Goal: Book appointment/travel/reservation

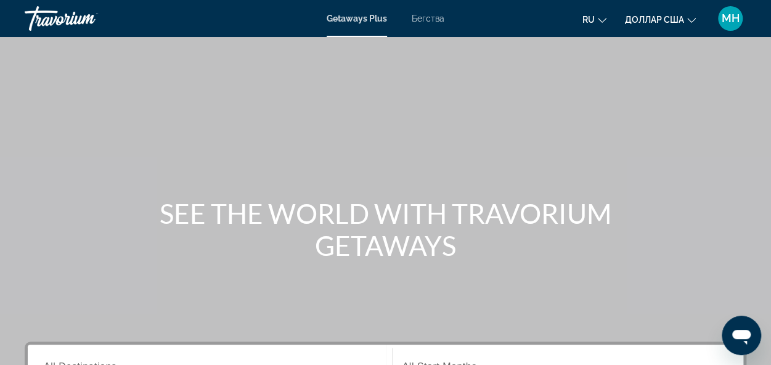
click at [417, 138] on div "Основное содержание" at bounding box center [385, 185] width 771 height 370
click at [600, 17] on icon "Изменить язык" at bounding box center [602, 20] width 9 height 9
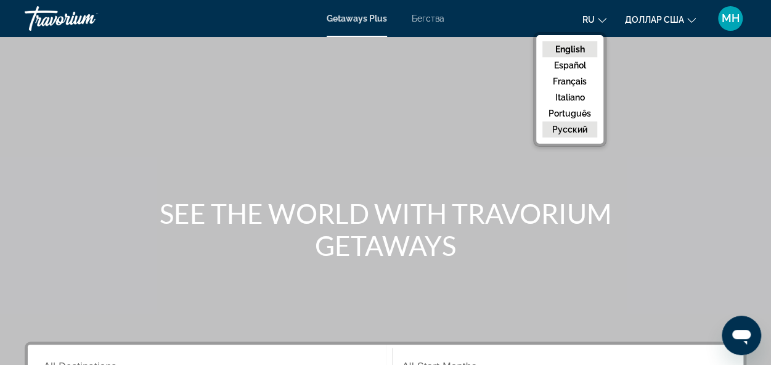
click at [572, 126] on button "русский" at bounding box center [570, 129] width 55 height 16
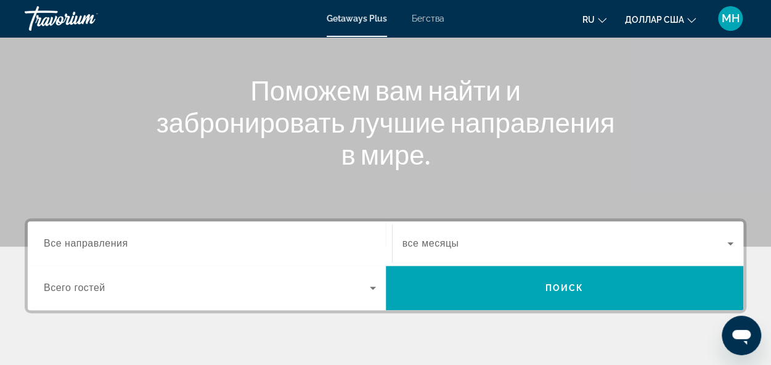
scroll to position [185, 0]
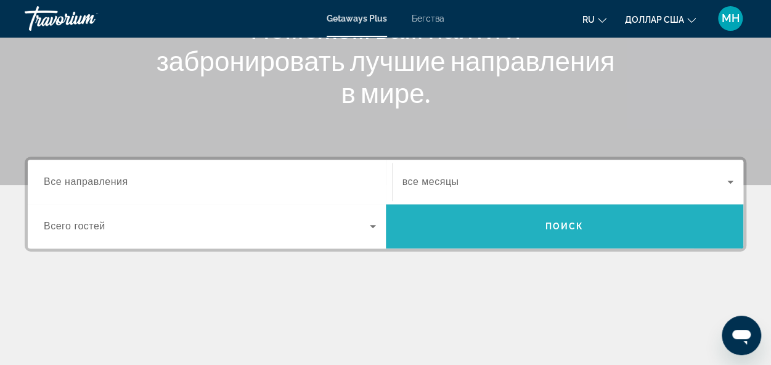
click at [563, 229] on span "Поиск" at bounding box center [565, 226] width 39 height 10
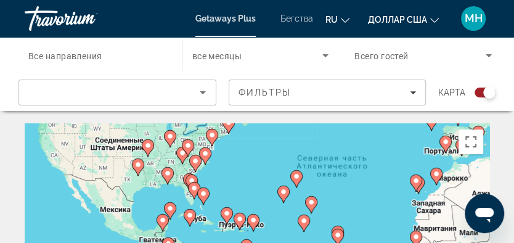
drag, startPoint x: 126, startPoint y: 202, endPoint x: 239, endPoint y: 140, distance: 129.1
click at [239, 140] on div "Чтобы активировать перетаскивание с помощью клавиатуры, нажмите Alt + Ввод. Пос…" at bounding box center [257, 246] width 465 height 247
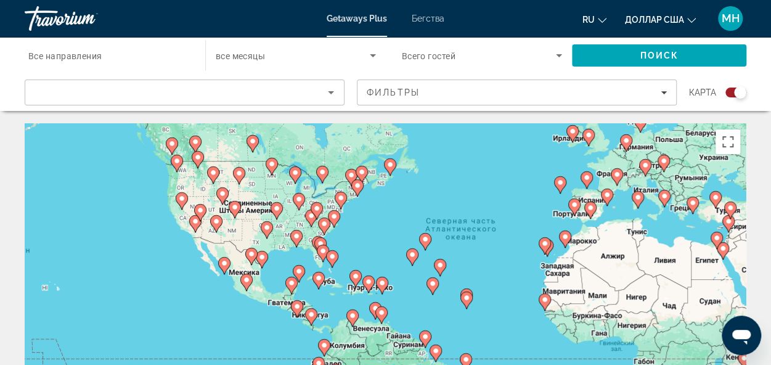
click at [319, 261] on gmp-advanced-marker "Основное содержание" at bounding box center [323, 253] width 12 height 18
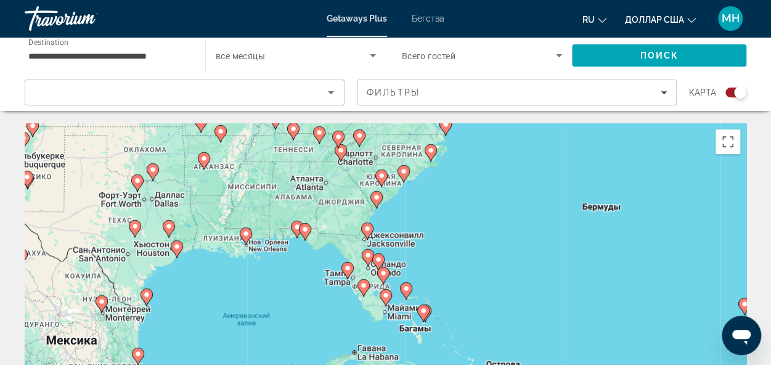
click at [376, 305] on div "Чтобы активировать перетаскивание с помощью клавиатуры, нажмите Alt + Ввод. Пос…" at bounding box center [386, 308] width 722 height 370
click at [371, 309] on div "Чтобы активировать перетаскивание с помощью клавиатуры, нажмите Alt + Ввод. Пос…" at bounding box center [386, 308] width 722 height 370
click at [374, 304] on div "Чтобы активировать перетаскивание с помощью клавиатуры, нажмите Alt + Ввод. Пос…" at bounding box center [386, 308] width 722 height 370
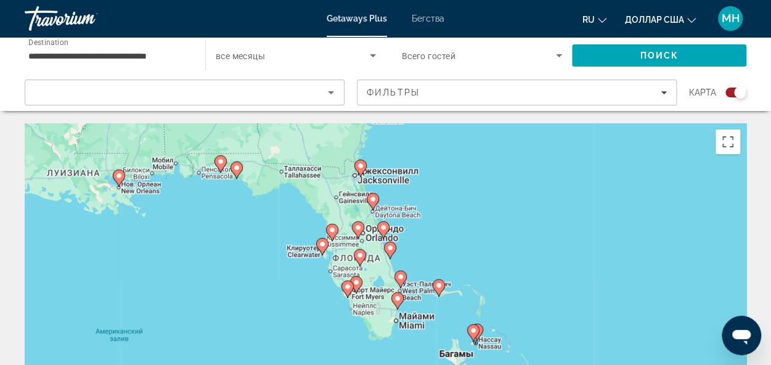
click at [385, 325] on div "Чтобы активировать перетаскивание с помощью клавиатуры, нажмите Alt + Ввод. Пос…" at bounding box center [386, 308] width 722 height 370
click at [385, 304] on div "Чтобы активировать перетаскивание с помощью клавиатуры, нажмите Alt + Ввод. Пос…" at bounding box center [386, 308] width 722 height 370
click at [375, 289] on div "Чтобы активировать перетаскивание с помощью клавиатуры, нажмите Alt + Ввод. Пос…" at bounding box center [386, 308] width 722 height 370
click at [370, 297] on div "Чтобы активировать перетаскивание с помощью клавиатуры, нажмите Alt + Ввод. Пос…" at bounding box center [386, 308] width 722 height 370
click at [381, 276] on div "Чтобы активировать перетаскивание с помощью клавиатуры, нажмите Alt + Ввод. Пос…" at bounding box center [386, 308] width 722 height 370
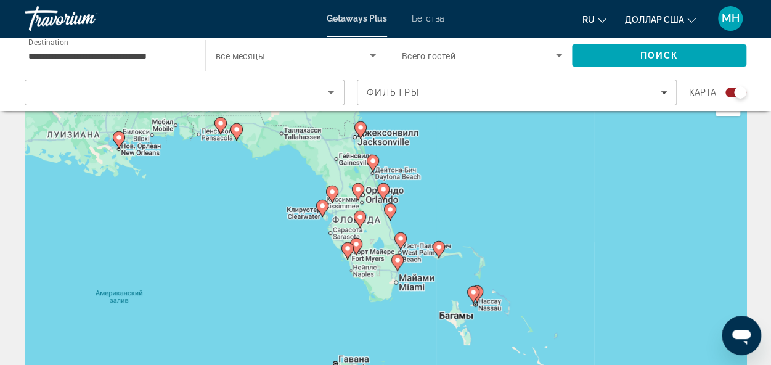
scroll to position [62, 0]
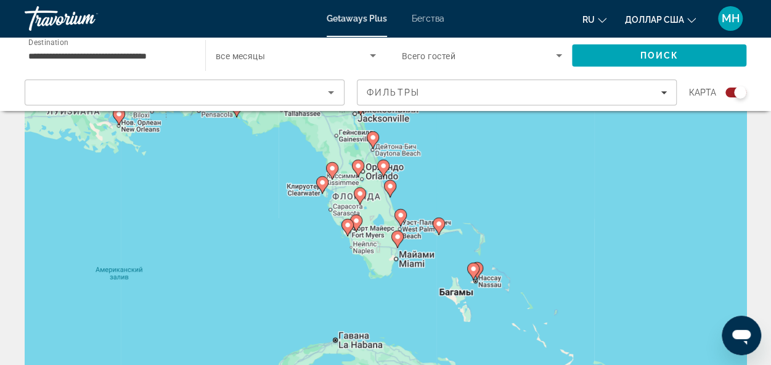
click at [384, 243] on div "Чтобы активировать перетаскивание с помощью клавиатуры, нажмите Alt + Ввод. Пос…" at bounding box center [386, 247] width 722 height 370
click at [347, 226] on image "Основное содержание" at bounding box center [347, 224] width 7 height 7
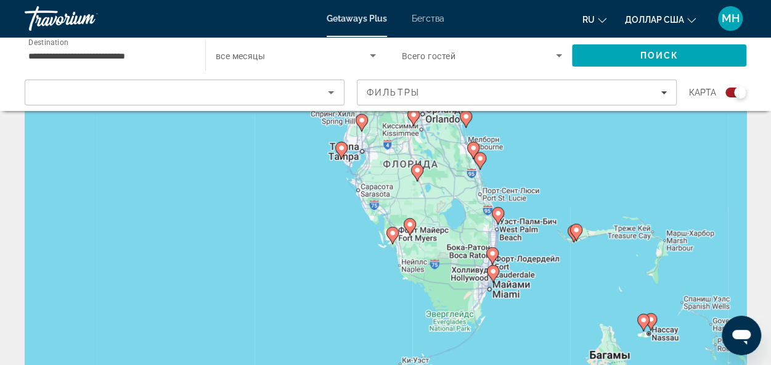
click at [391, 239] on icon "Основное содержание" at bounding box center [392, 236] width 11 height 16
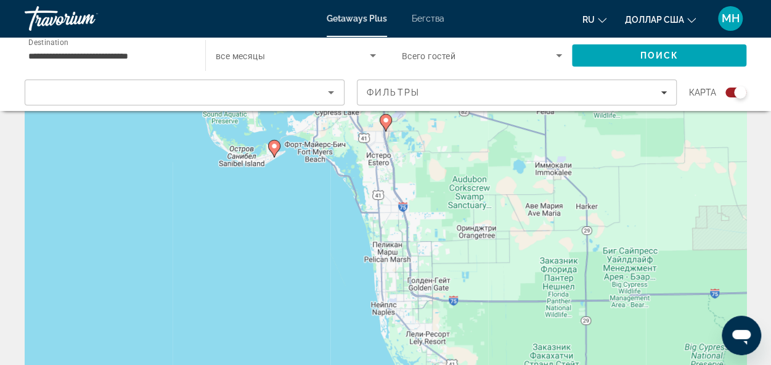
drag, startPoint x: 514, startPoint y: 264, endPoint x: 401, endPoint y: 175, distance: 144.0
click at [401, 175] on div "Чтобы активировать перетаскивание с помощью клавиатуры, нажмите Alt + Ввод. Пос…" at bounding box center [386, 247] width 722 height 370
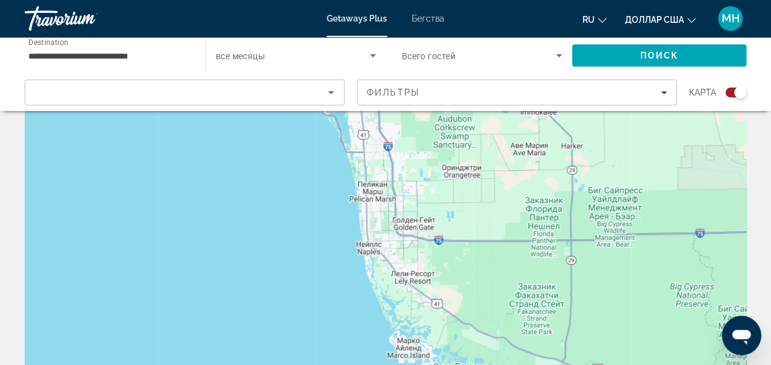
drag, startPoint x: 445, startPoint y: 255, endPoint x: 430, endPoint y: 191, distance: 65.8
click at [430, 191] on div "Чтобы активировать перетаскивание с помощью клавиатуры, нажмите Alt + Ввод. Пос…" at bounding box center [386, 247] width 722 height 370
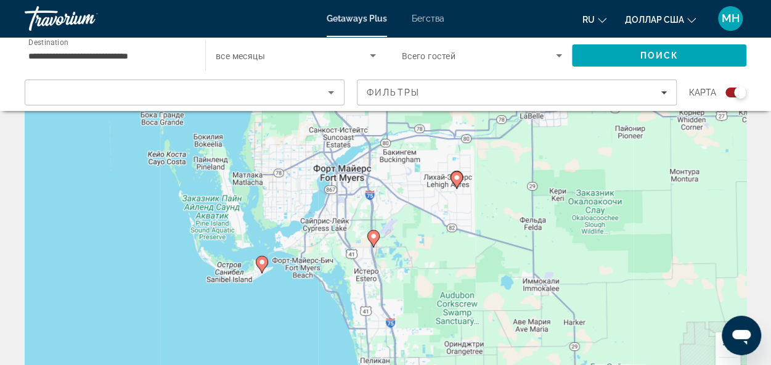
scroll to position [180, 0]
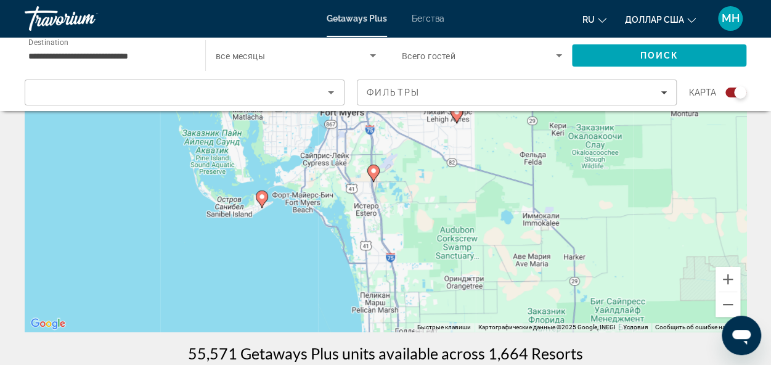
drag, startPoint x: 215, startPoint y: 232, endPoint x: 241, endPoint y: 346, distance: 116.4
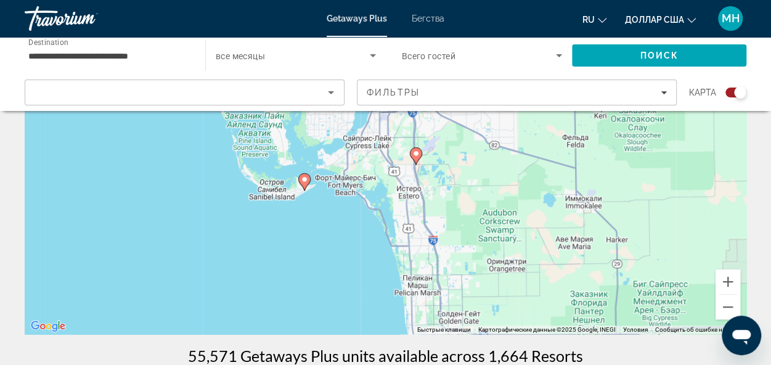
scroll to position [0, 0]
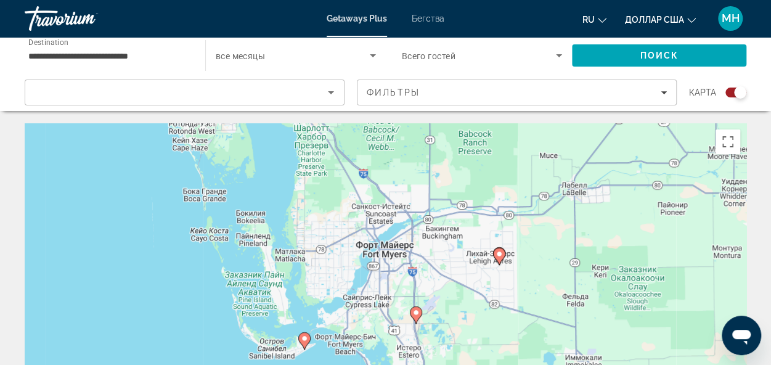
drag, startPoint x: 319, startPoint y: 232, endPoint x: 328, endPoint y: 71, distance: 161.8
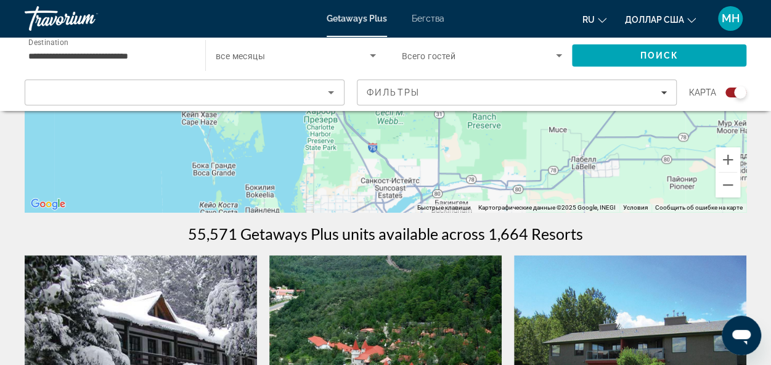
scroll to position [709, 0]
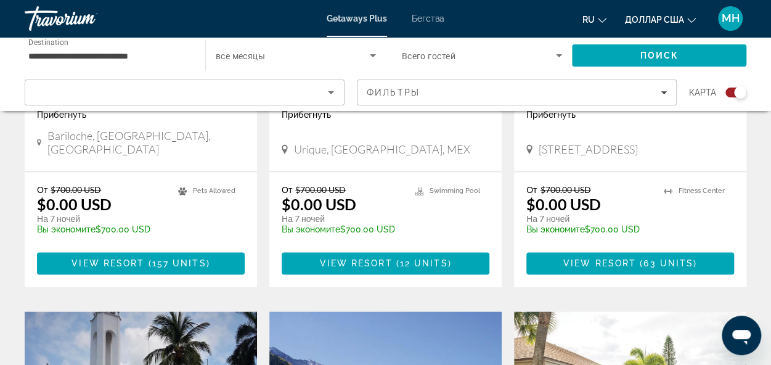
drag, startPoint x: 431, startPoint y: 181, endPoint x: 487, endPoint y: 369, distance: 196.3
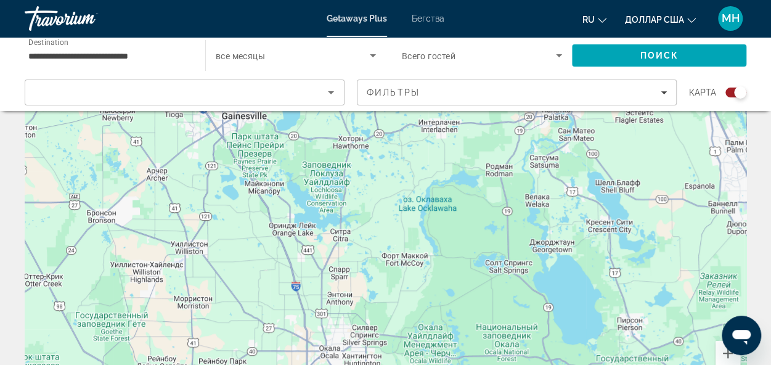
scroll to position [0, 0]
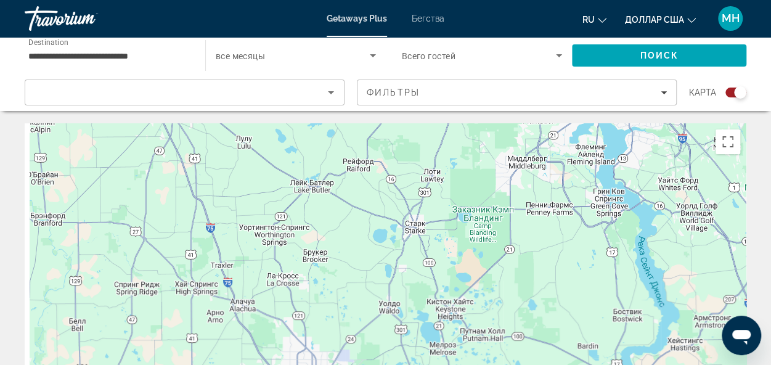
drag, startPoint x: 315, startPoint y: 188, endPoint x: 393, endPoint y: 369, distance: 196.9
click at [393, 364] on html "**********" at bounding box center [385, 182] width 771 height 365
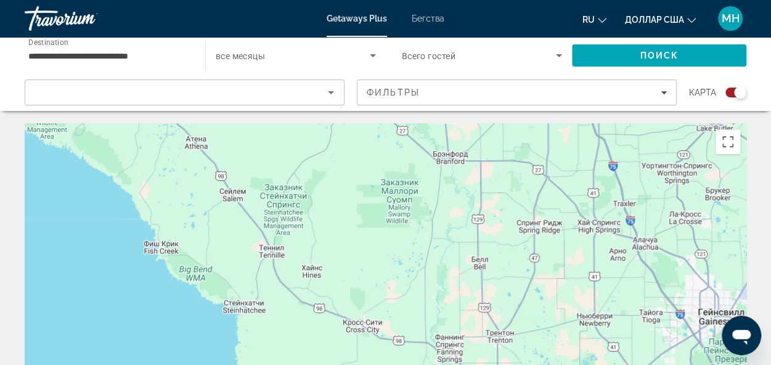
drag, startPoint x: 380, startPoint y: 223, endPoint x: 771, endPoint y: 175, distance: 394.4
click at [771, 167] on html "**********" at bounding box center [385, 182] width 771 height 365
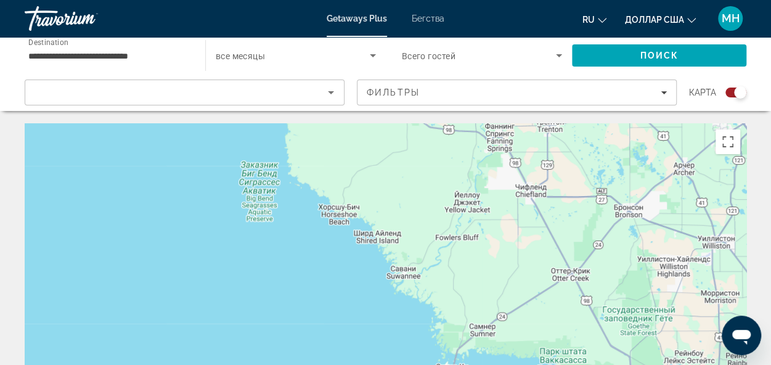
drag, startPoint x: 351, startPoint y: 252, endPoint x: 397, endPoint y: 38, distance: 218.9
click at [400, 36] on div "**********" at bounding box center [385, 182] width 771 height 365
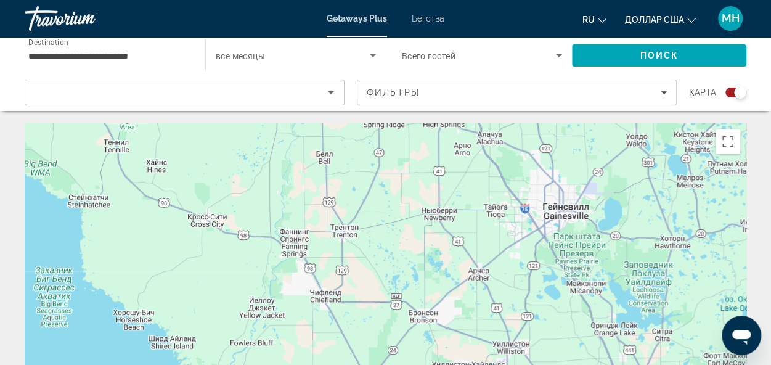
drag, startPoint x: 381, startPoint y: 247, endPoint x: 197, endPoint y: 353, distance: 212.2
click at [179, 361] on div "Основное содержание" at bounding box center [386, 308] width 722 height 370
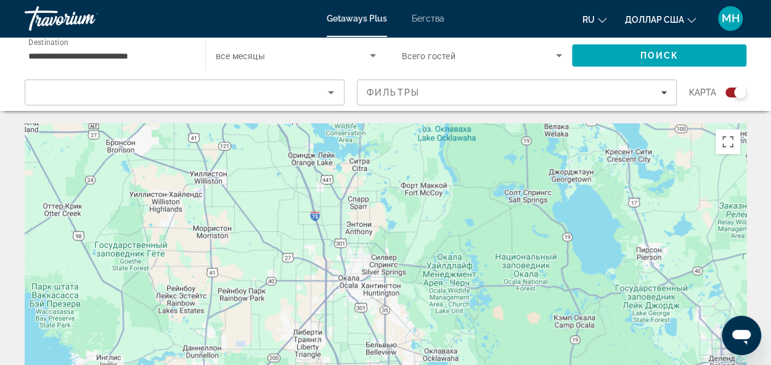
drag, startPoint x: 301, startPoint y: 265, endPoint x: -5, endPoint y: 71, distance: 362.0
click at [0, 71] on html "**********" at bounding box center [385, 182] width 771 height 365
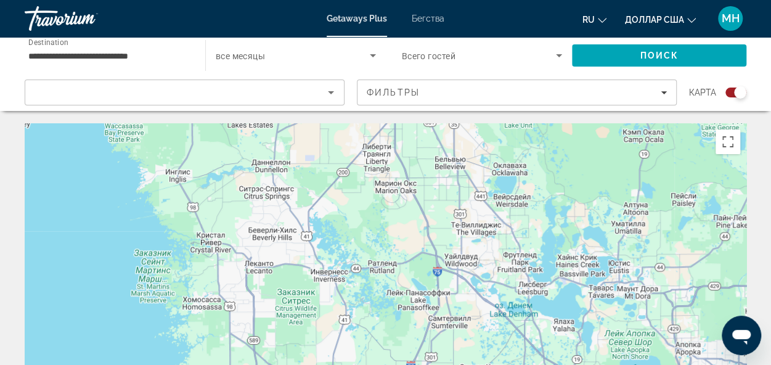
drag, startPoint x: 237, startPoint y: 297, endPoint x: 328, endPoint y: 45, distance: 267.6
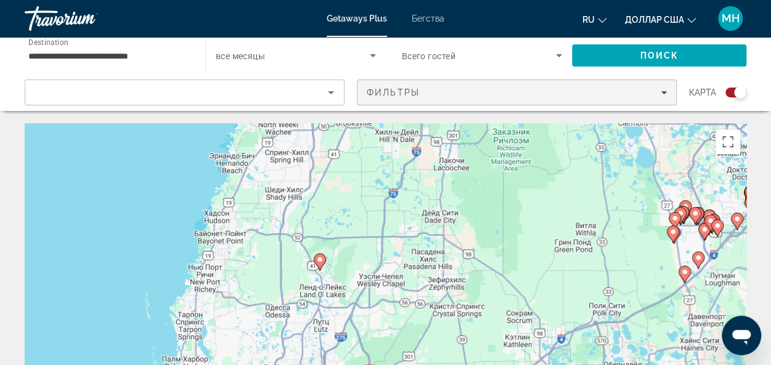
drag, startPoint x: 301, startPoint y: 226, endPoint x: 358, endPoint y: 94, distance: 143.6
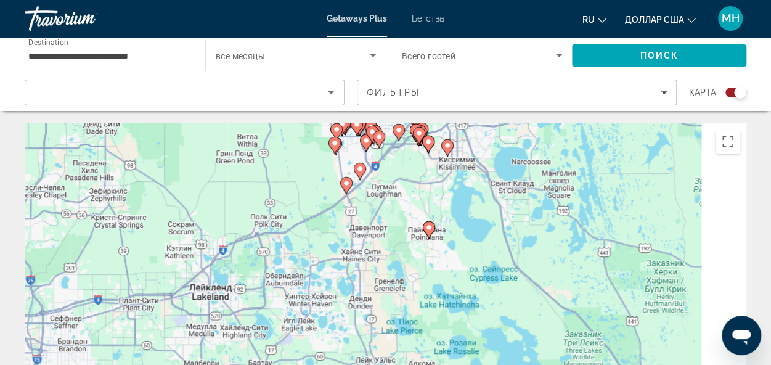
drag, startPoint x: 362, startPoint y: 254, endPoint x: 14, endPoint y: 166, distance: 359.4
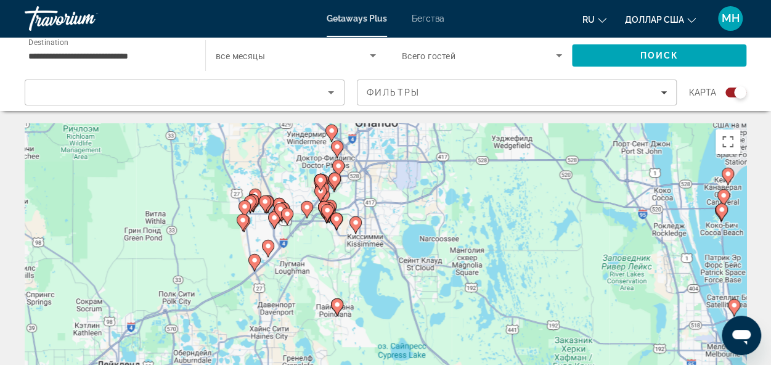
drag, startPoint x: 335, startPoint y: 275, endPoint x: 265, endPoint y: 350, distance: 102.5
click at [265, 350] on div "Чтобы активировать перетаскивание с помощью клавиатуры, нажмите Alt + Ввод. Пос…" at bounding box center [386, 308] width 722 height 370
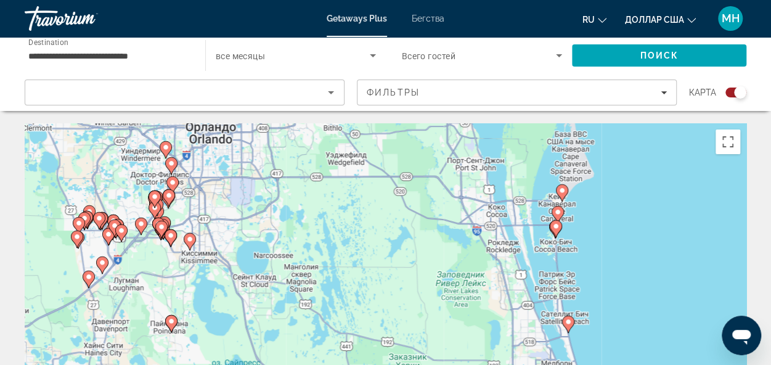
drag, startPoint x: 308, startPoint y: 282, endPoint x: 117, endPoint y: 303, distance: 191.7
click at [117, 303] on div "Чтобы активировать перетаскивание с помощью клавиатуры, нажмите Alt + Ввод. Пос…" at bounding box center [386, 308] width 722 height 370
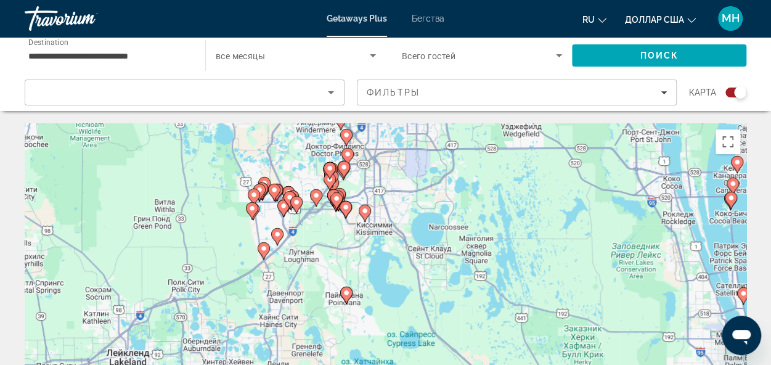
drag, startPoint x: 281, startPoint y: 257, endPoint x: 480, endPoint y: 233, distance: 200.5
click at [480, 233] on div "Чтобы активировать перетаскивание с помощью клавиатуры, нажмите Alt + Ввод. Пос…" at bounding box center [386, 308] width 722 height 370
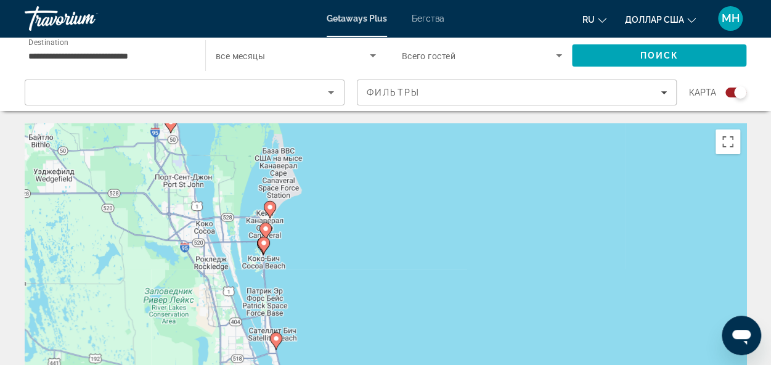
drag, startPoint x: 467, startPoint y: 237, endPoint x: -5, endPoint y: 284, distance: 474.1
click at [0, 284] on html "**********" at bounding box center [385, 182] width 771 height 365
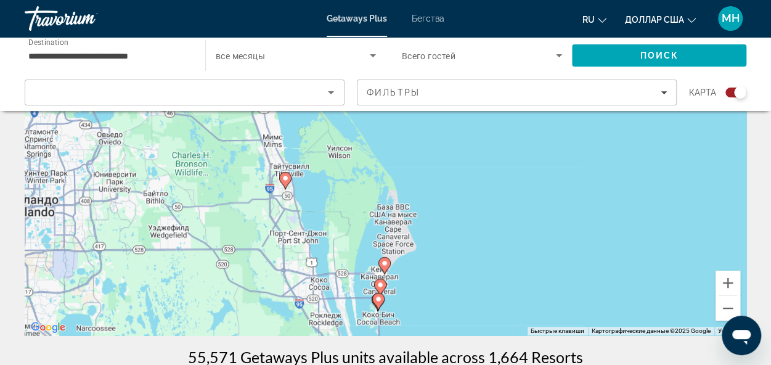
drag, startPoint x: 70, startPoint y: 223, endPoint x: 201, endPoint y: 352, distance: 183.6
click at [192, 207] on html "**********" at bounding box center [385, 24] width 771 height 365
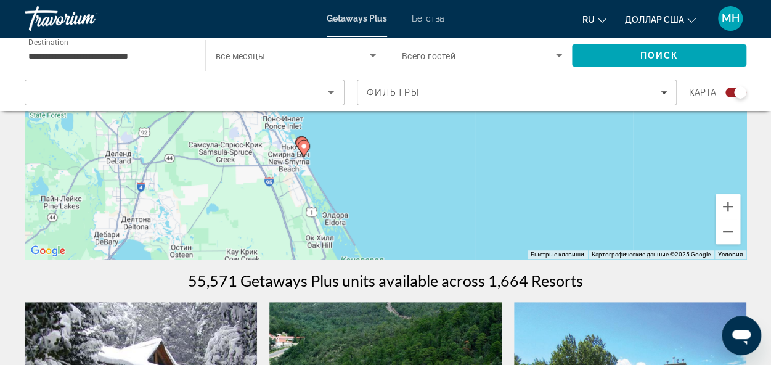
drag, startPoint x: 252, startPoint y: 175, endPoint x: 315, endPoint y: 308, distance: 147.3
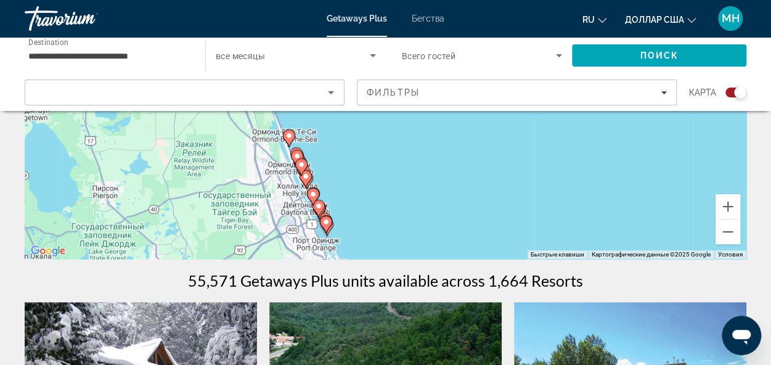
drag, startPoint x: 281, startPoint y: 185, endPoint x: 323, endPoint y: 298, distance: 120.7
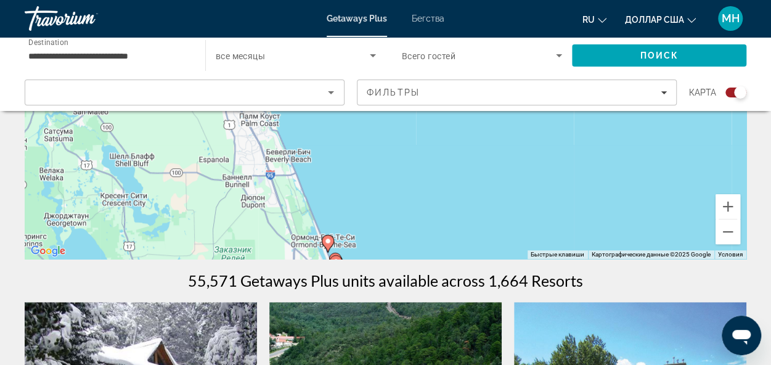
drag, startPoint x: 295, startPoint y: 198, endPoint x: 339, endPoint y: 279, distance: 92.4
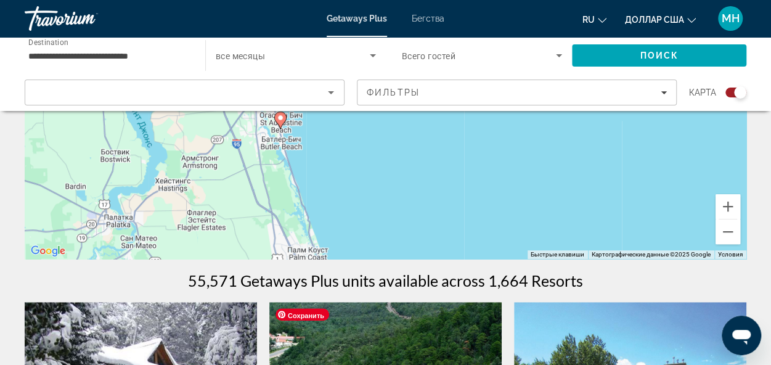
drag, startPoint x: 298, startPoint y: 196, endPoint x: 323, endPoint y: 285, distance: 92.3
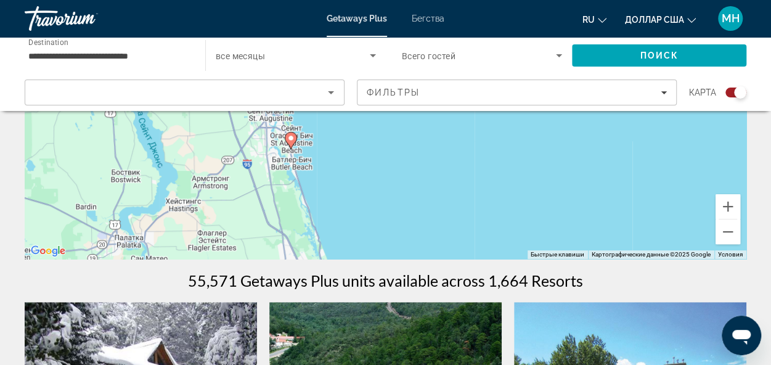
drag, startPoint x: 247, startPoint y: 176, endPoint x: 297, endPoint y: 332, distance: 164.4
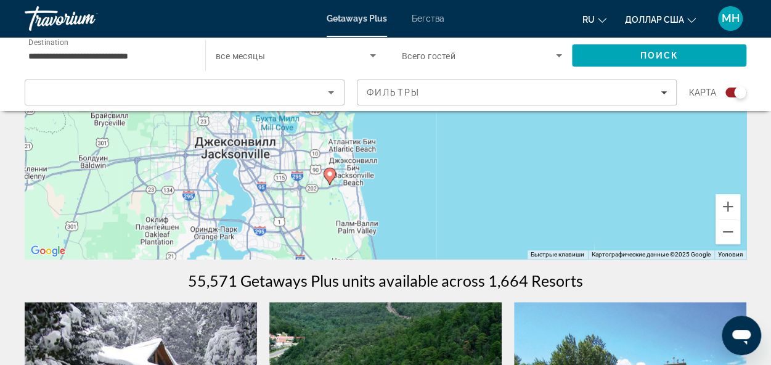
drag, startPoint x: 271, startPoint y: 219, endPoint x: 323, endPoint y: 282, distance: 81.5
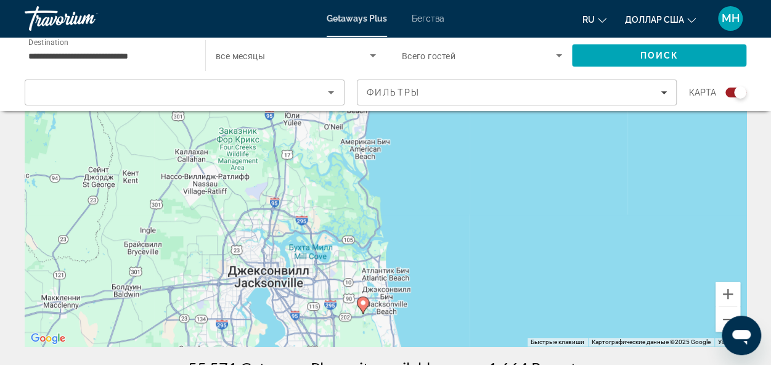
scroll to position [173, 0]
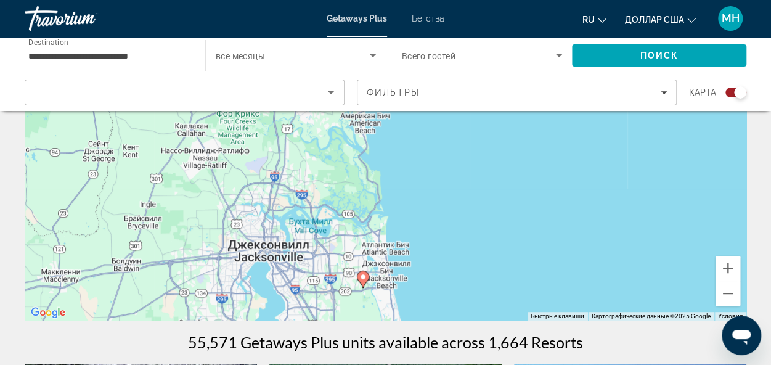
click at [363, 278] on image "Основное содержание" at bounding box center [363, 276] width 7 height 7
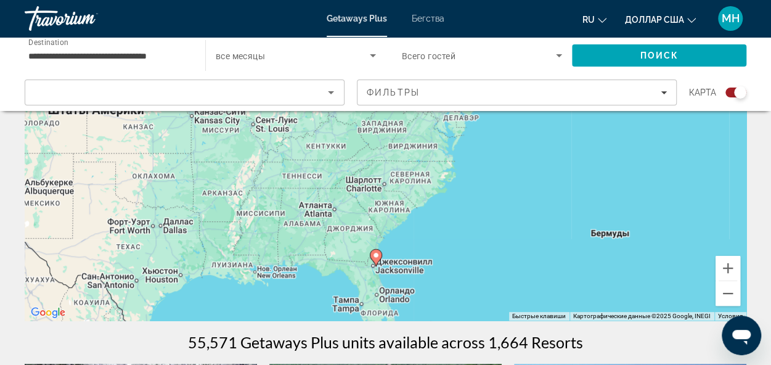
drag, startPoint x: 386, startPoint y: 126, endPoint x: 370, endPoint y: 272, distance: 146.4
click at [370, 272] on div "Для навигации используйте клавиши со стрелками. Чтобы активировать перетаскиван…" at bounding box center [386, 136] width 722 height 370
click at [374, 258] on image "Основное содержание" at bounding box center [375, 256] width 7 height 7
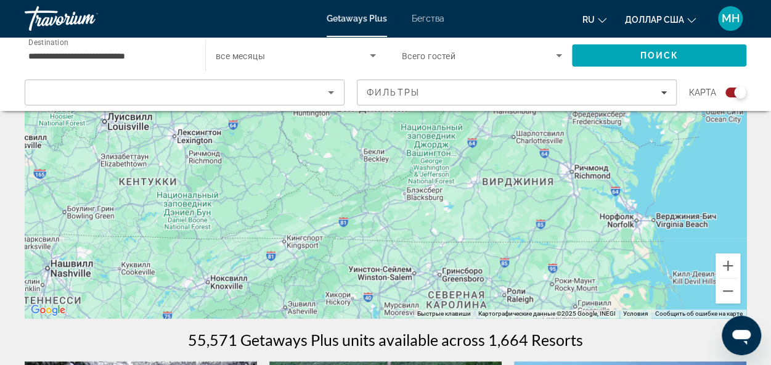
scroll to position [111, 0]
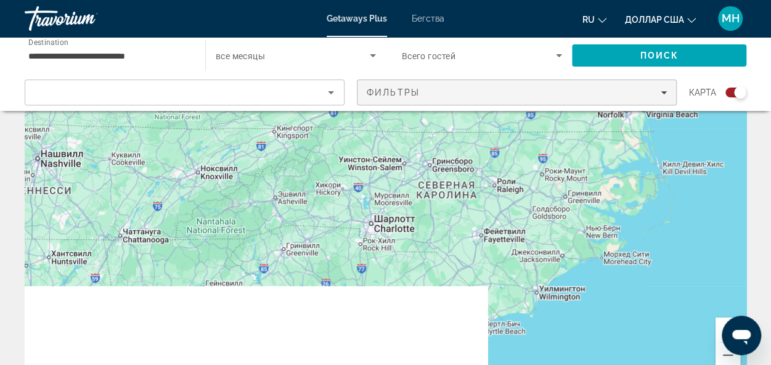
drag, startPoint x: 414, startPoint y: 277, endPoint x: 403, endPoint y: 95, distance: 182.2
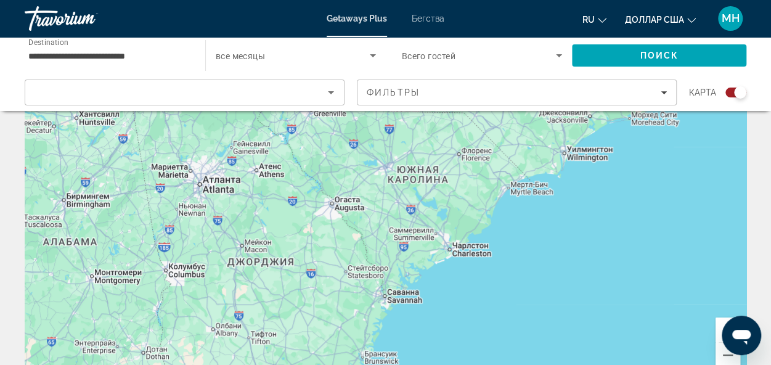
drag, startPoint x: 420, startPoint y: 243, endPoint x: 448, endPoint y: 119, distance: 127.1
click at [451, 111] on div "Для навигации используйте клавиши со стрелками. Чтобы активировать перетаскиван…" at bounding box center [386, 197] width 722 height 370
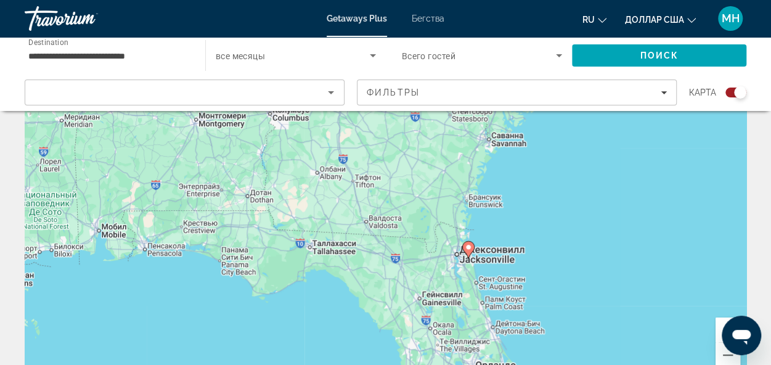
drag, startPoint x: 392, startPoint y: 269, endPoint x: 493, endPoint y: 121, distance: 178.9
click at [493, 121] on div "Для навигации используйте клавиши со стрелками. Чтобы активировать перетаскиван…" at bounding box center [386, 197] width 722 height 370
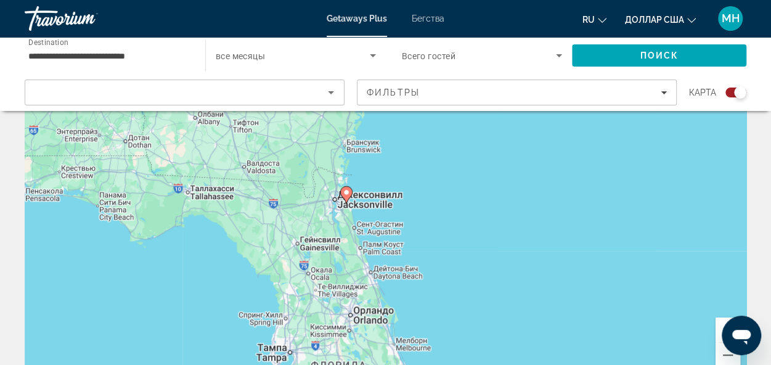
drag, startPoint x: 453, startPoint y: 255, endPoint x: 347, endPoint y: 211, distance: 114.2
click at [332, 205] on div "Для навигации используйте клавиши со стрелками. Чтобы активировать перетаскиван…" at bounding box center [386, 197] width 722 height 370
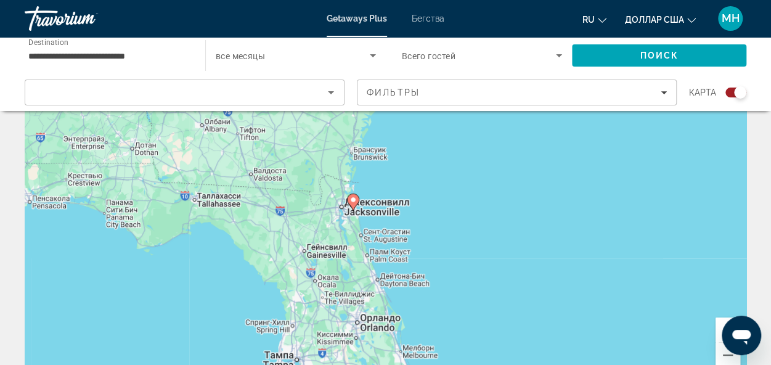
click at [351, 202] on image "Основное содержание" at bounding box center [353, 199] width 7 height 7
type input "**********"
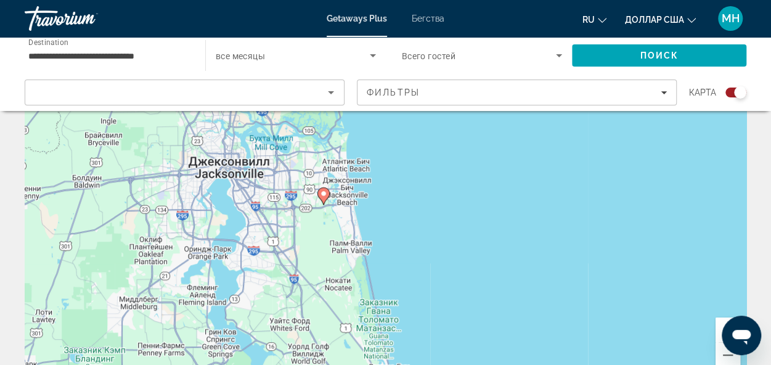
drag, startPoint x: 146, startPoint y: 297, endPoint x: 348, endPoint y: 188, distance: 229.5
click at [348, 188] on div "Чтобы активировать перетаскивание с помощью клавиатуры, нажмите Alt + Ввод. Пос…" at bounding box center [386, 197] width 722 height 370
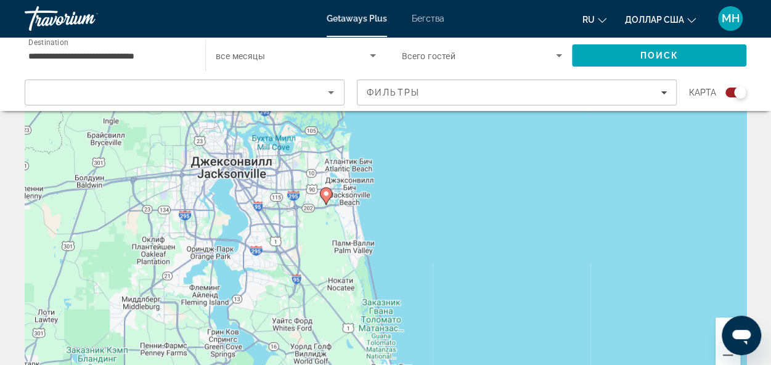
click at [325, 195] on image "Основное содержание" at bounding box center [326, 193] width 7 height 7
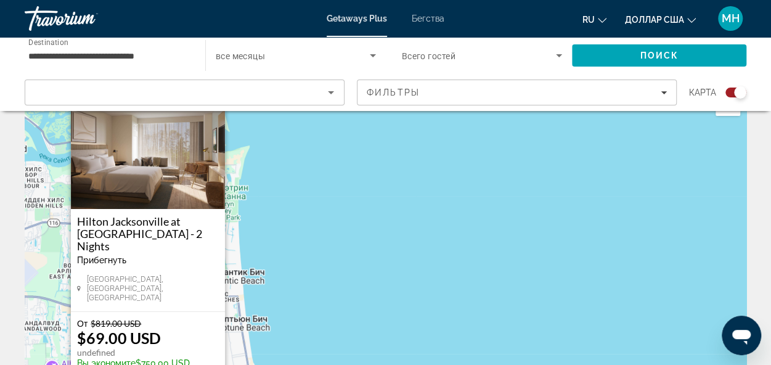
scroll to position [62, 0]
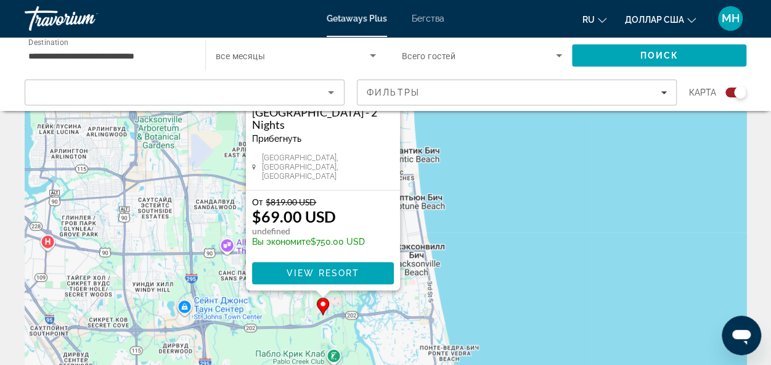
drag, startPoint x: 284, startPoint y: 295, endPoint x: 467, endPoint y: 191, distance: 210.4
click at [468, 191] on div "Чтобы активировать перетаскивание с помощью клавиатуры, нажмите Alt + Ввод. Пос…" at bounding box center [386, 247] width 722 height 370
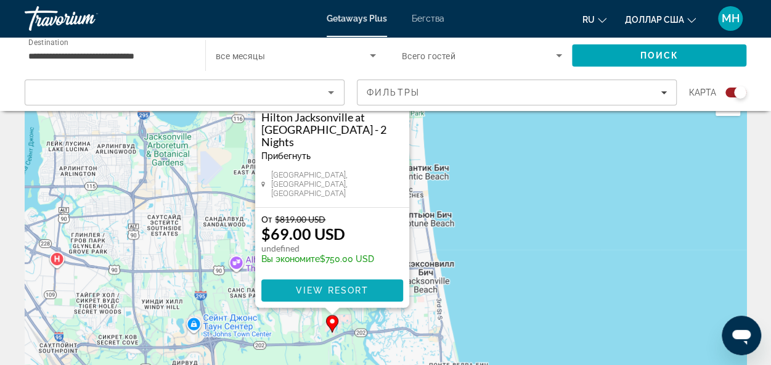
scroll to position [123, 0]
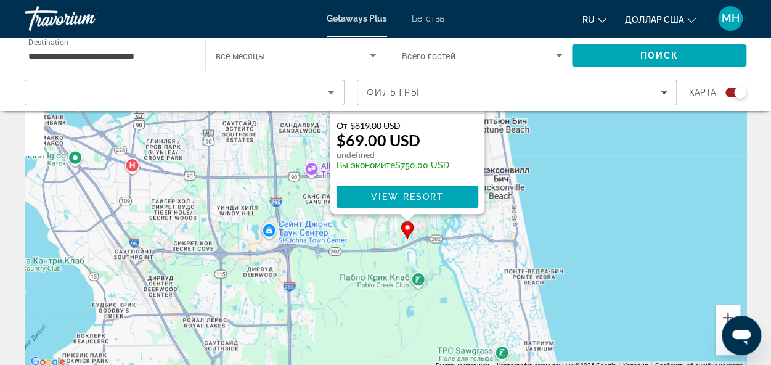
drag, startPoint x: 364, startPoint y: 260, endPoint x: 443, endPoint y: 255, distance: 79.7
click at [443, 255] on div "Чтобы активировать перетаскивание с помощью клавиатуры, нажмите Alt + Ввод. Пос…" at bounding box center [386, 185] width 722 height 370
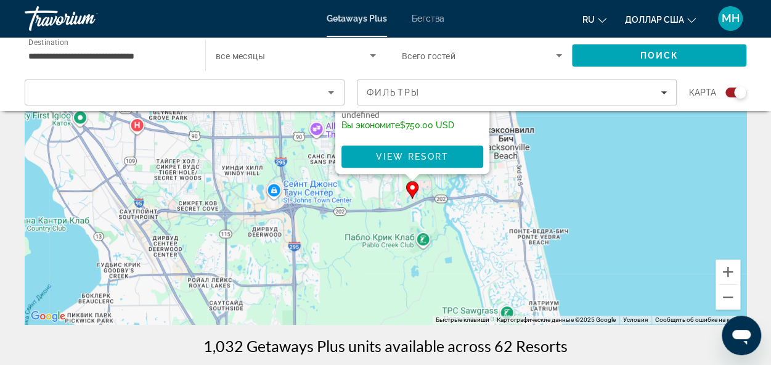
scroll to position [185, 0]
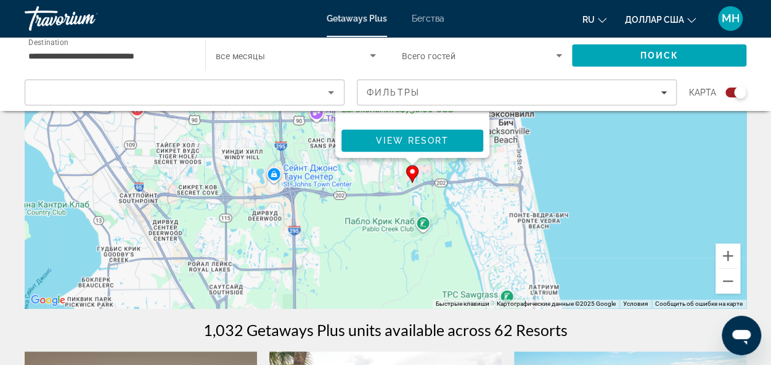
click at [411, 180] on icon "Основное содержание" at bounding box center [412, 173] width 12 height 17
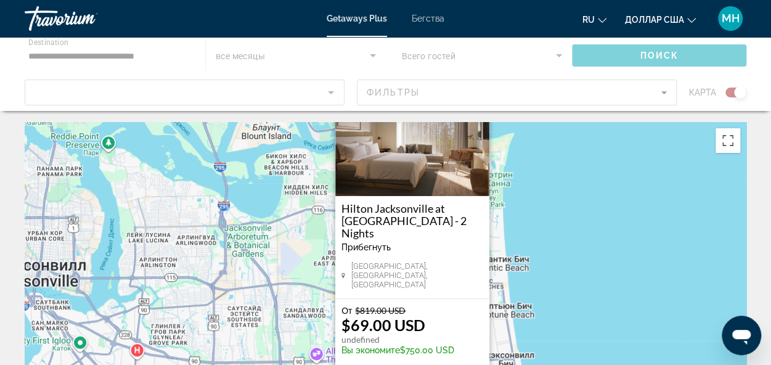
scroll to position [0, 0]
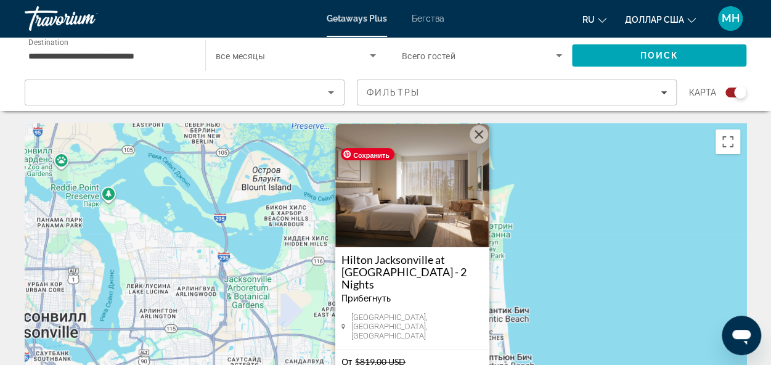
click at [437, 220] on img "Основное содержание" at bounding box center [412, 185] width 154 height 123
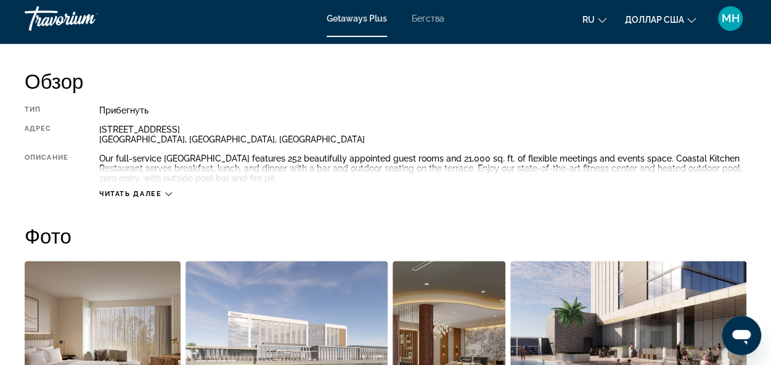
scroll to position [617, 0]
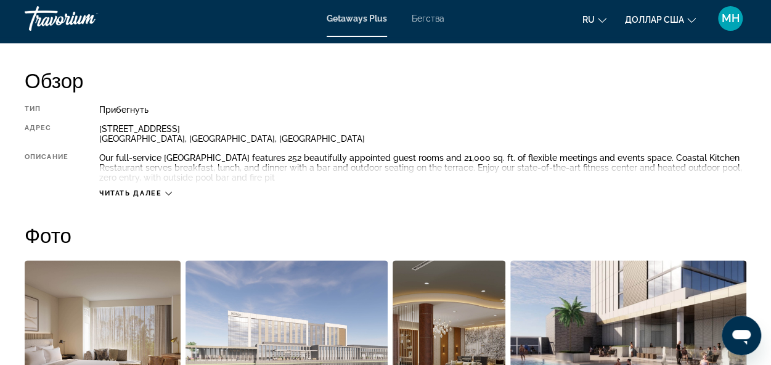
click at [169, 192] on icon "Основное содержание" at bounding box center [168, 193] width 7 height 7
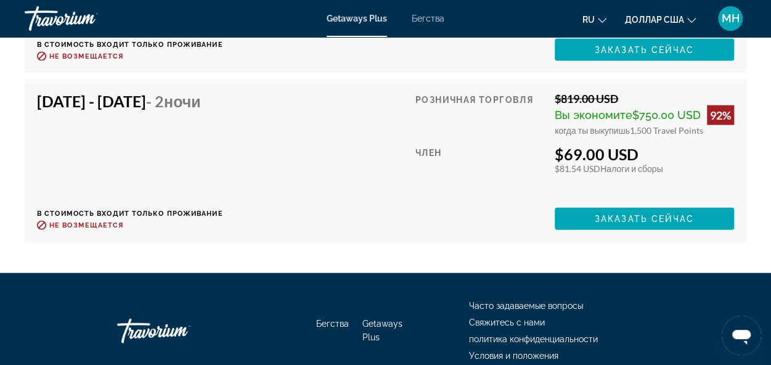
scroll to position [3696, 0]
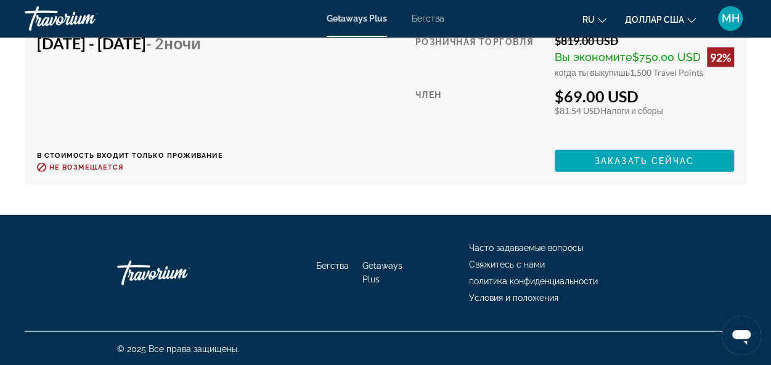
click at [371, 19] on font "Getaways Plus" at bounding box center [357, 19] width 60 height 10
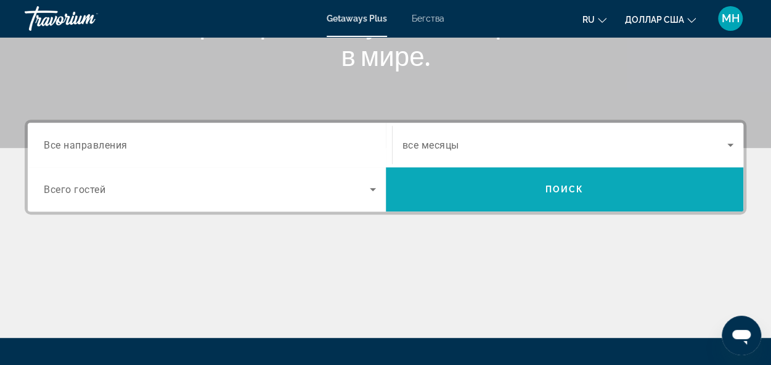
scroll to position [345, 0]
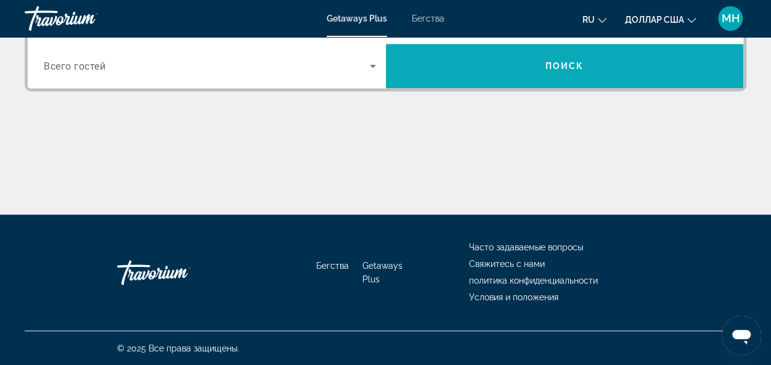
click at [561, 62] on span "Поиск" at bounding box center [565, 66] width 39 height 10
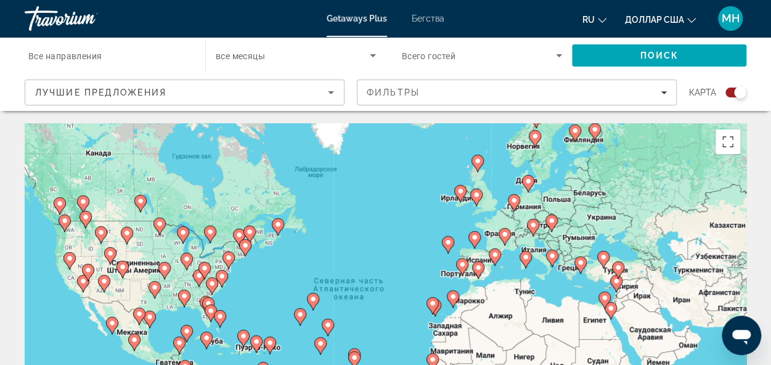
click at [207, 321] on gmp-advanced-marker "Основное содержание" at bounding box center [211, 313] width 12 height 18
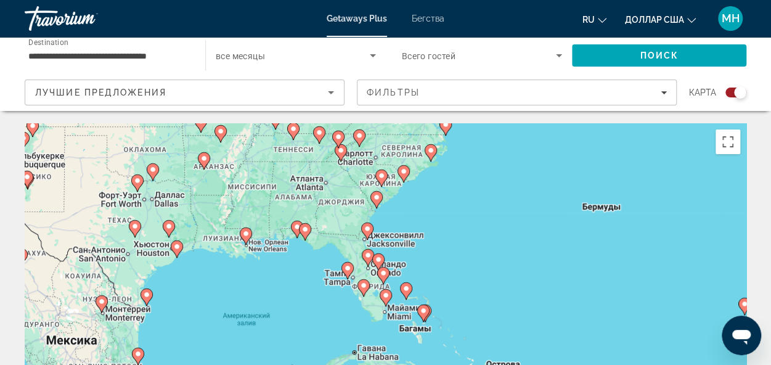
click at [372, 300] on div "Чтобы активировать перетаскивание с помощью клавиатуры, нажмите Alt + Ввод. Пос…" at bounding box center [386, 308] width 722 height 370
click at [363, 287] on image "Основное содержание" at bounding box center [363, 285] width 7 height 7
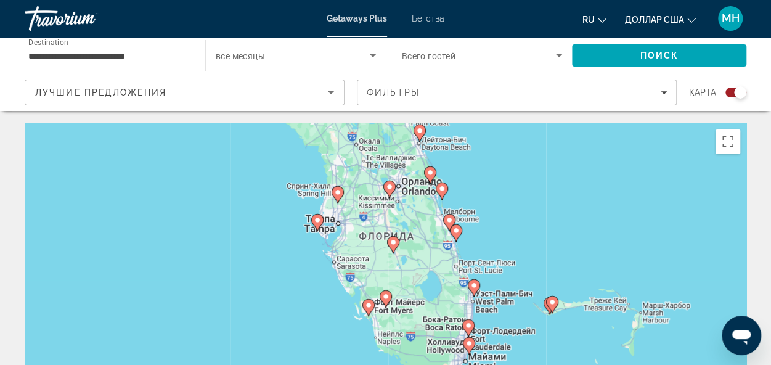
click at [317, 223] on image "Основное содержание" at bounding box center [317, 219] width 7 height 7
type input "**********"
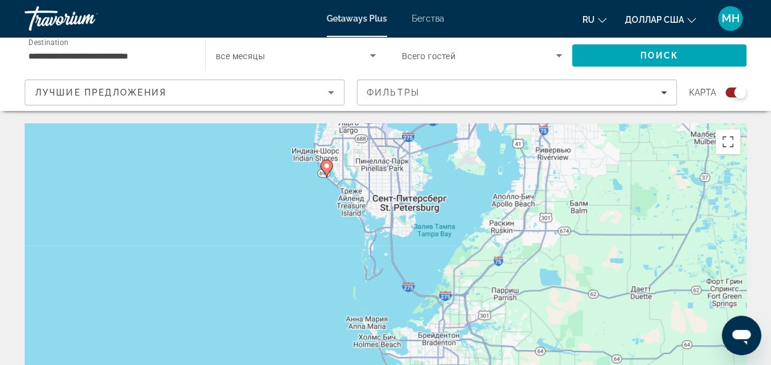
drag, startPoint x: 440, startPoint y: 308, endPoint x: 380, endPoint y: 177, distance: 144.0
click at [380, 177] on div "Чтобы активировать перетаскивание с помощью клавиатуры, нажмите Alt + Ввод. Пос…" at bounding box center [386, 308] width 722 height 370
click at [327, 171] on icon "Основное содержание" at bounding box center [325, 168] width 11 height 16
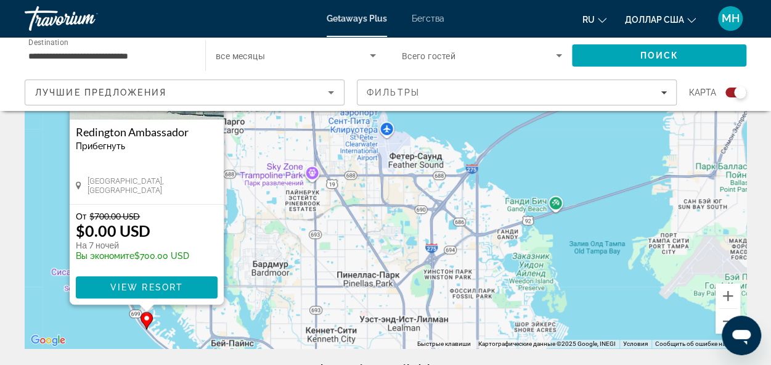
scroll to position [185, 0]
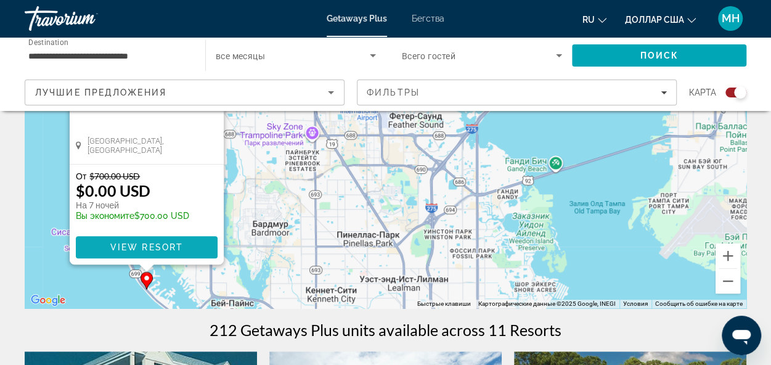
click at [136, 245] on span "View Resort" at bounding box center [146, 247] width 73 height 10
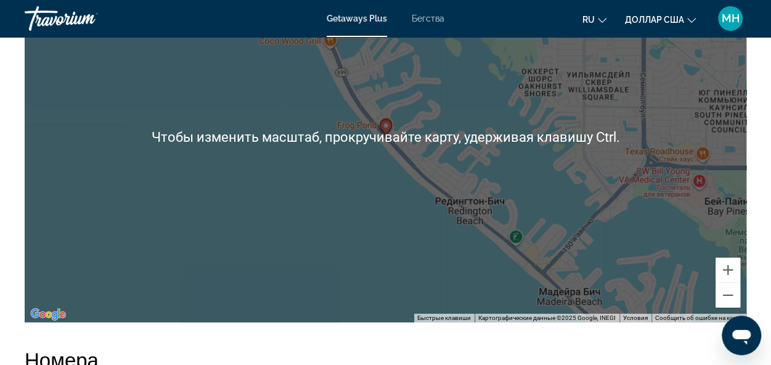
scroll to position [1794, 0]
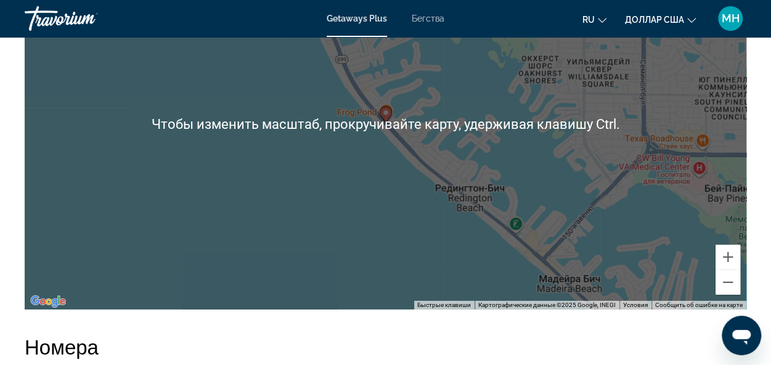
click at [520, 197] on div "Чтобы активировать перетаскивание с помощью клавиатуры, нажмите Alt + Ввод. Пос…" at bounding box center [386, 125] width 722 height 370
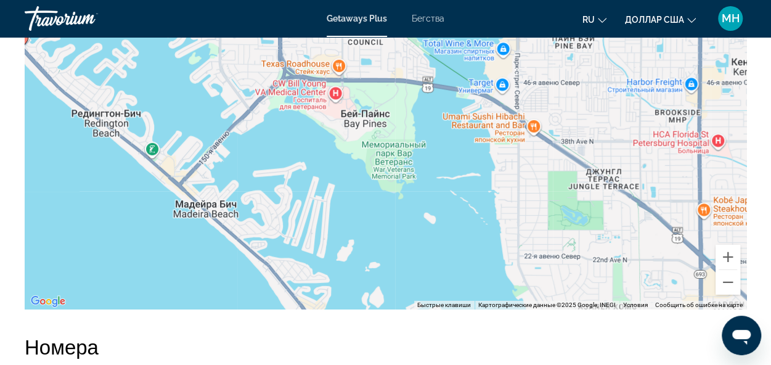
drag, startPoint x: 522, startPoint y: 183, endPoint x: 157, endPoint y: 109, distance: 372.6
click at [157, 109] on div "Чтобы активировать перетаскивание с помощью клавиатуры, нажмите Alt + Ввод. Пос…" at bounding box center [386, 125] width 722 height 370
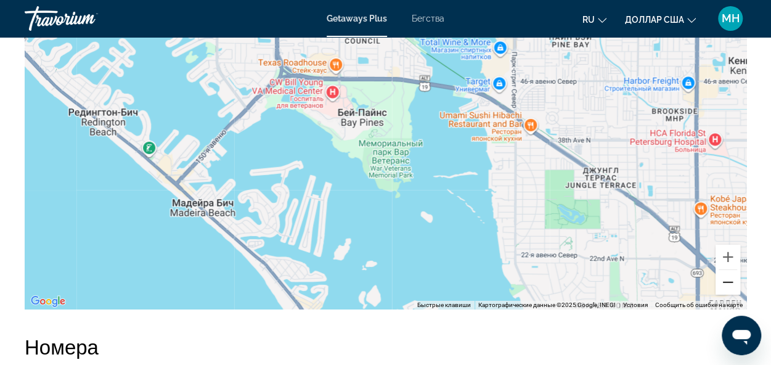
click at [731, 287] on button "Уменьшить" at bounding box center [728, 282] width 25 height 25
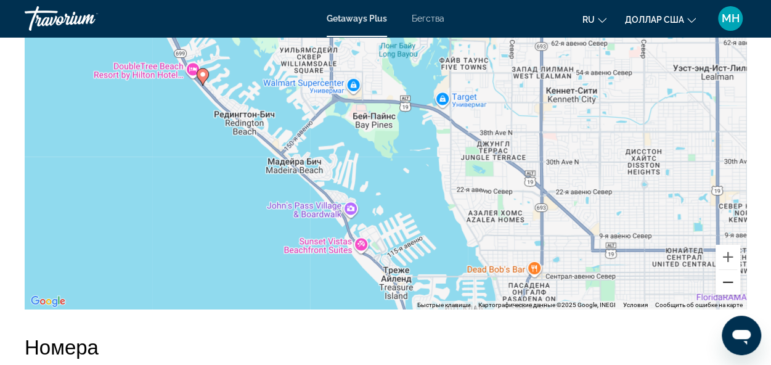
click at [731, 286] on button "Уменьшить" at bounding box center [728, 282] width 25 height 25
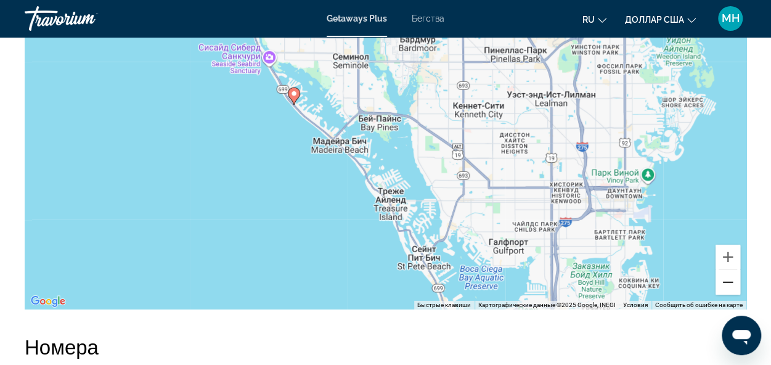
click at [731, 286] on button "Уменьшить" at bounding box center [728, 282] width 25 height 25
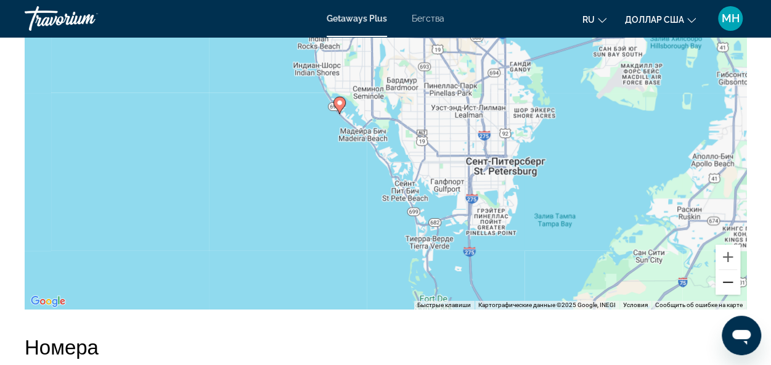
click at [731, 286] on button "Уменьшить" at bounding box center [728, 282] width 25 height 25
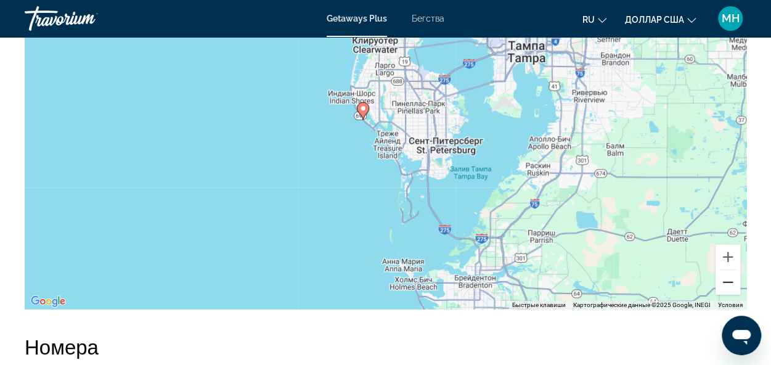
click at [724, 286] on button "Уменьшить" at bounding box center [728, 282] width 25 height 25
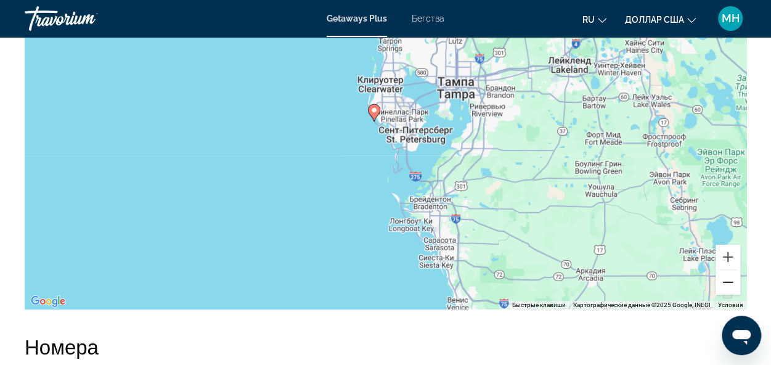
click at [724, 286] on button "Уменьшить" at bounding box center [728, 282] width 25 height 25
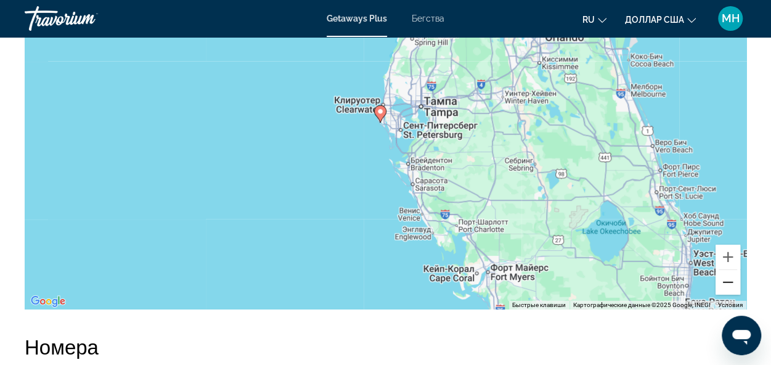
click at [727, 284] on button "Уменьшить" at bounding box center [728, 282] width 25 height 25
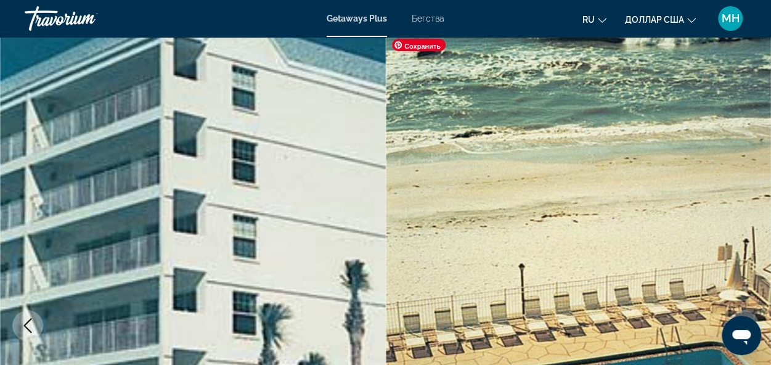
scroll to position [0, 0]
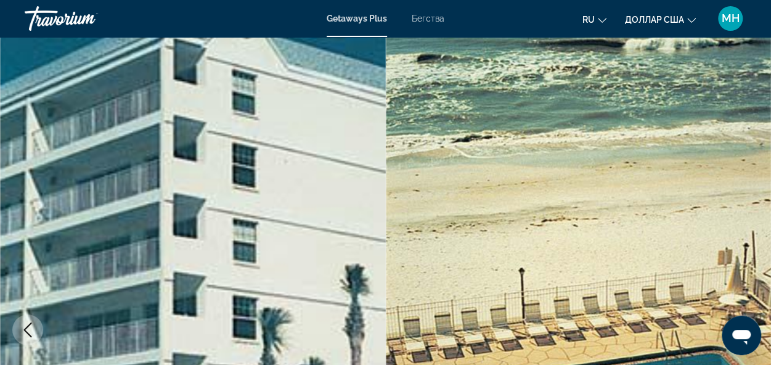
click at [361, 20] on font "Getaways Plus" at bounding box center [357, 19] width 60 height 10
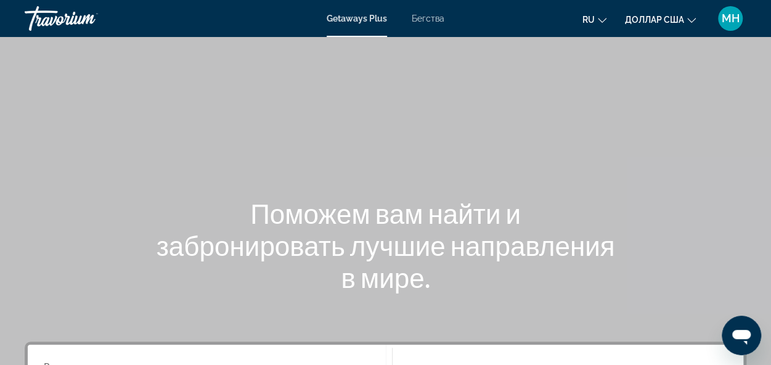
click at [433, 25] on div "Getaways Plus Бегства ru English Español Français Italiano Português русский до…" at bounding box center [385, 18] width 771 height 32
click at [433, 18] on font "Бегства" at bounding box center [428, 19] width 33 height 10
click at [70, 22] on div "Травориум" at bounding box center [86, 18] width 123 height 32
click at [65, 19] on div "Травориум" at bounding box center [86, 18] width 123 height 32
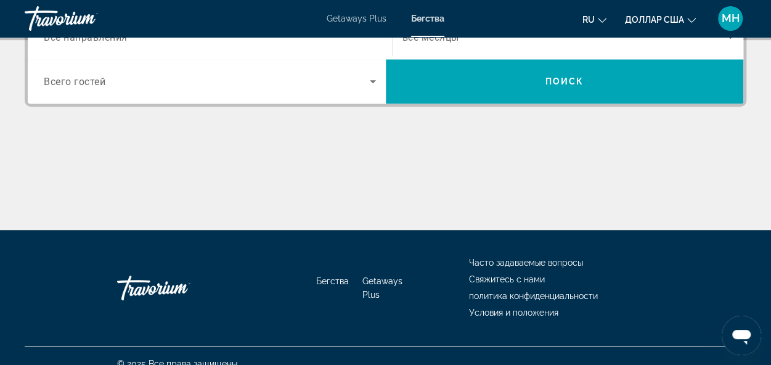
scroll to position [345, 0]
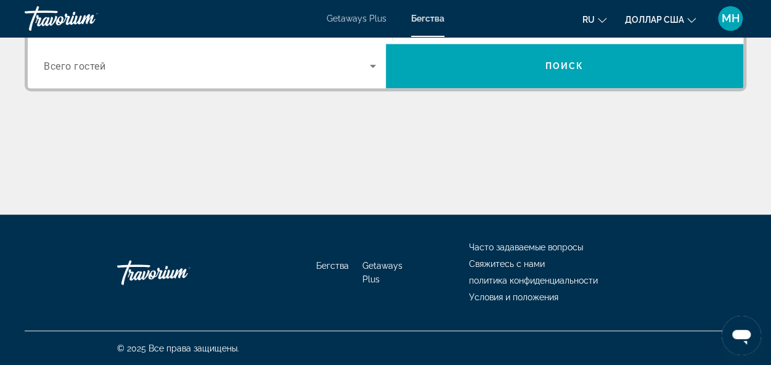
click at [388, 268] on font "Getaways Plus" at bounding box center [383, 272] width 40 height 23
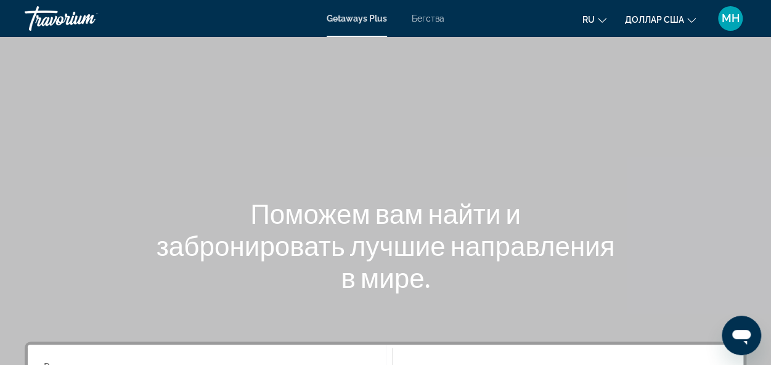
click at [655, 19] on font "доллар США" at bounding box center [654, 20] width 59 height 10
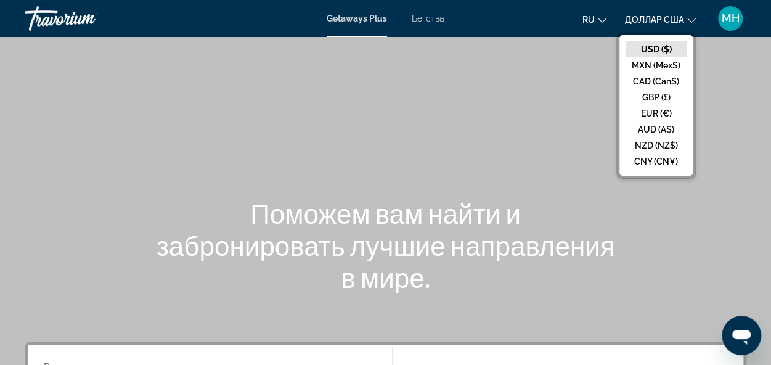
click at [577, 144] on div "Основное содержание" at bounding box center [385, 185] width 771 height 370
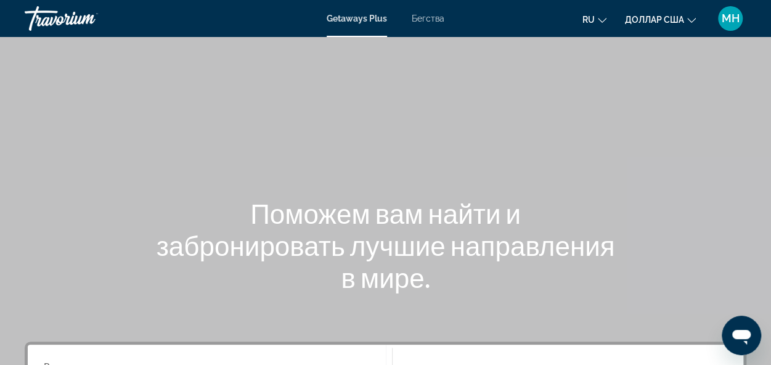
click at [73, 17] on div "Травориум" at bounding box center [86, 18] width 123 height 32
click at [78, 17] on div "Травориум" at bounding box center [86, 18] width 123 height 32
click at [422, 20] on font "Бегства" at bounding box center [427, 19] width 33 height 10
click at [731, 21] on font "МН" at bounding box center [731, 18] width 18 height 13
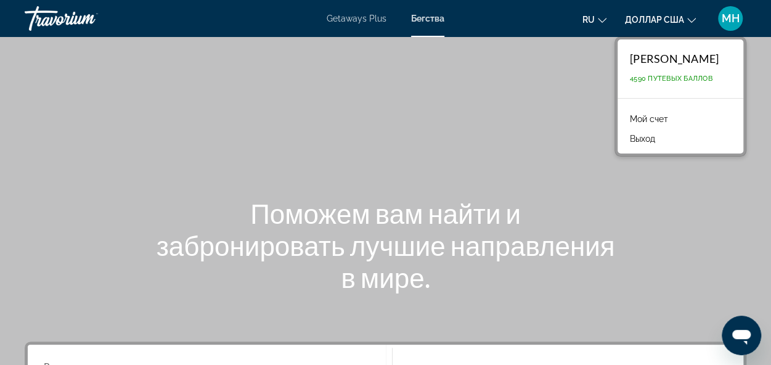
click at [651, 117] on font "Мой счет" at bounding box center [649, 119] width 38 height 10
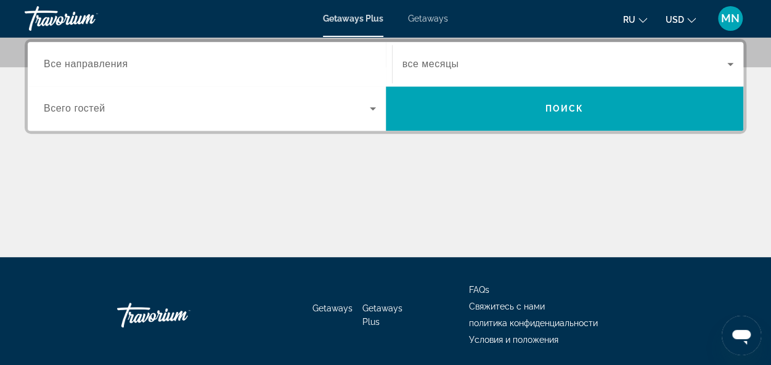
scroll to position [222, 0]
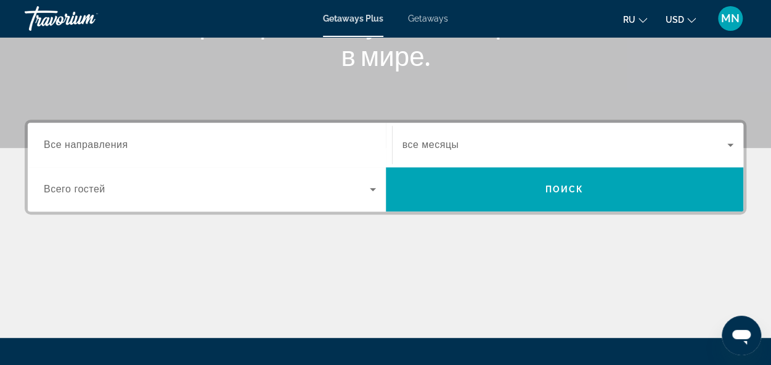
click at [374, 188] on icon "Search widget" at bounding box center [373, 189] width 6 height 3
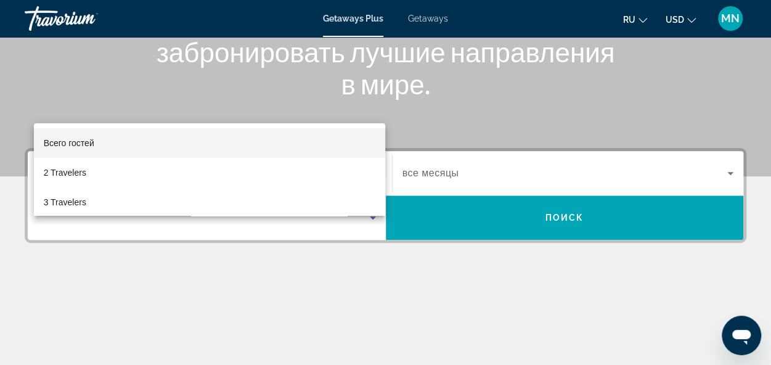
scroll to position [178, 0]
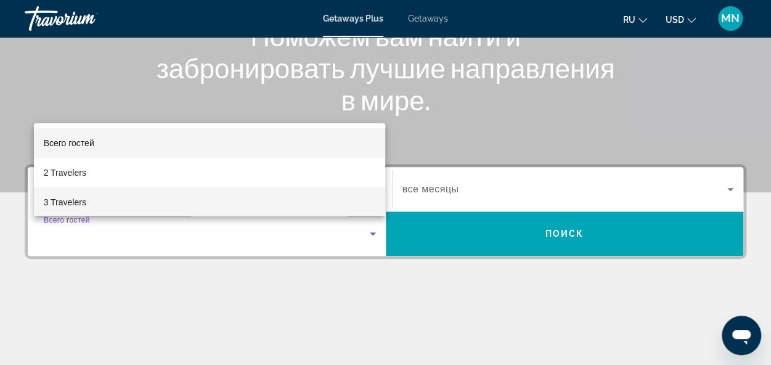
click at [81, 200] on span "3 Travelers" at bounding box center [65, 202] width 43 height 15
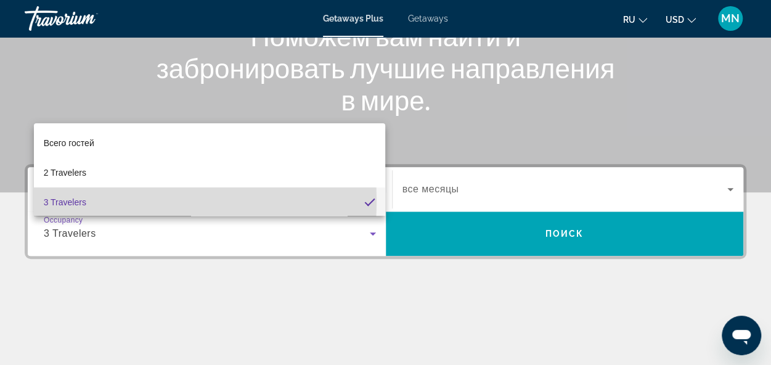
scroll to position [0, 0]
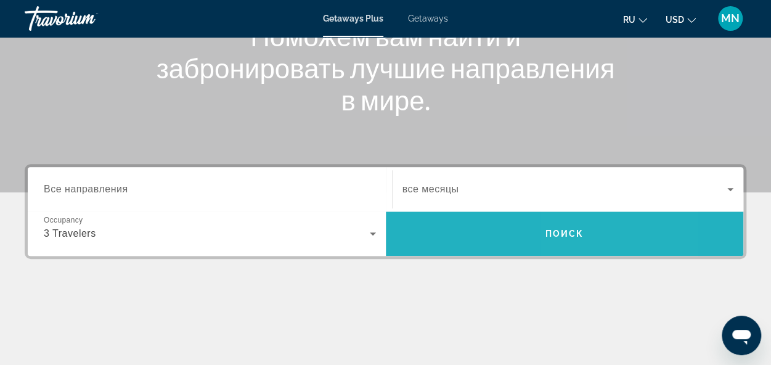
click at [571, 237] on span "Поиск" at bounding box center [565, 234] width 39 height 10
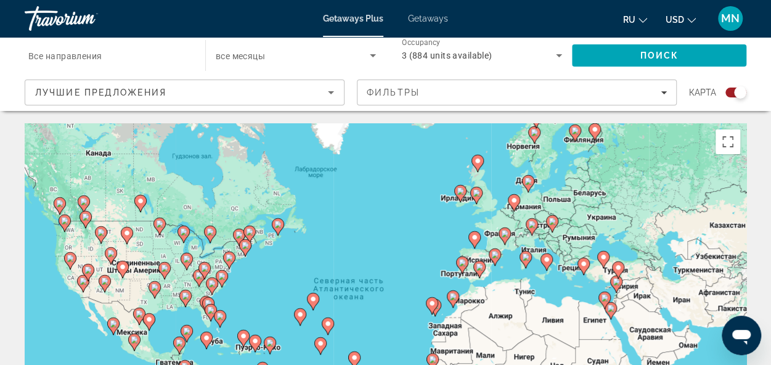
click at [212, 314] on icon "Main content" at bounding box center [210, 313] width 11 height 16
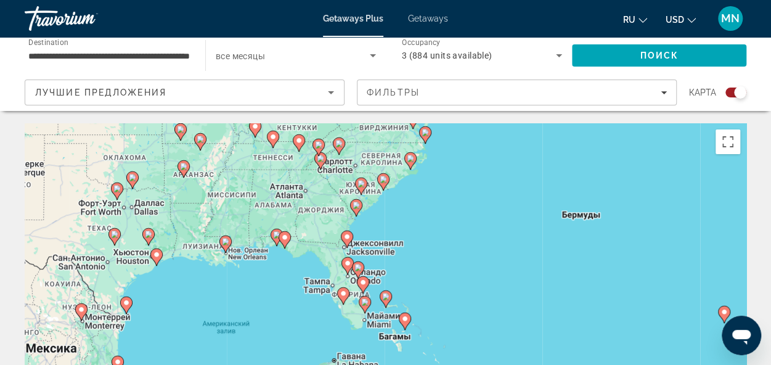
click at [365, 305] on image "Main content" at bounding box center [364, 301] width 7 height 7
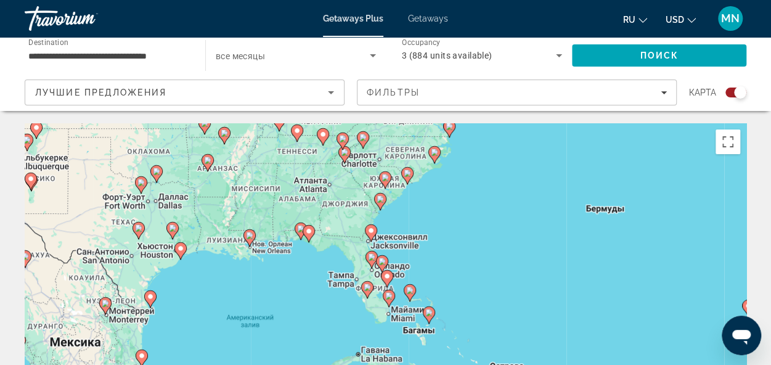
click at [387, 306] on gmp-advanced-marker "Main content" at bounding box center [389, 298] width 12 height 18
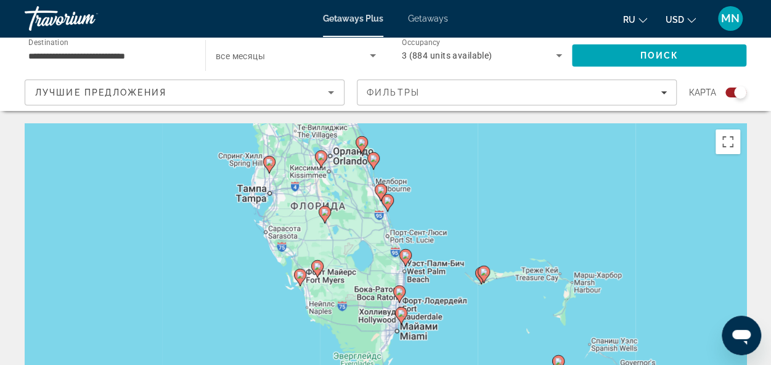
click at [401, 316] on image "Main content" at bounding box center [401, 313] width 7 height 7
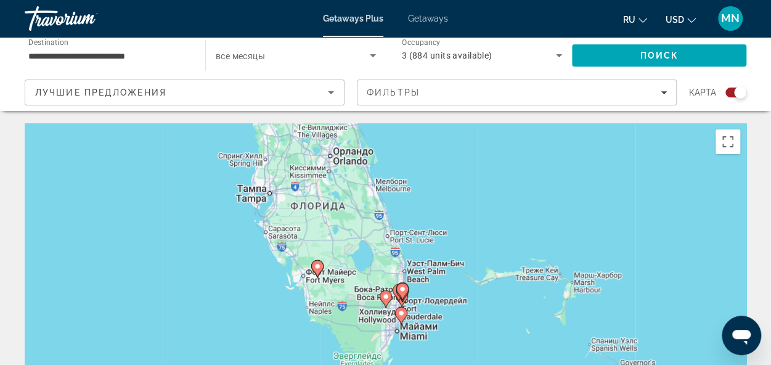
type input "**********"
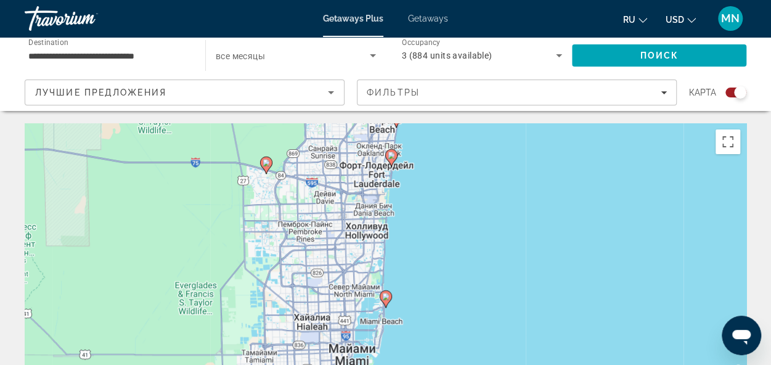
click at [385, 300] on icon "Main content" at bounding box center [385, 299] width 11 height 16
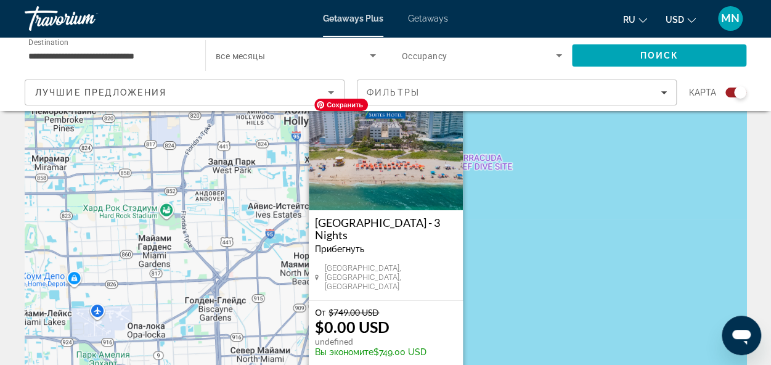
scroll to position [62, 0]
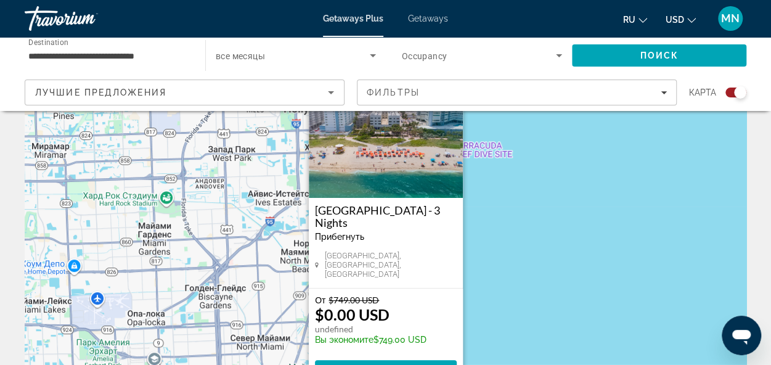
click at [356, 315] on p "$0.00 USD" at bounding box center [352, 314] width 75 height 18
click at [366, 191] on img "Main content" at bounding box center [386, 136] width 154 height 123
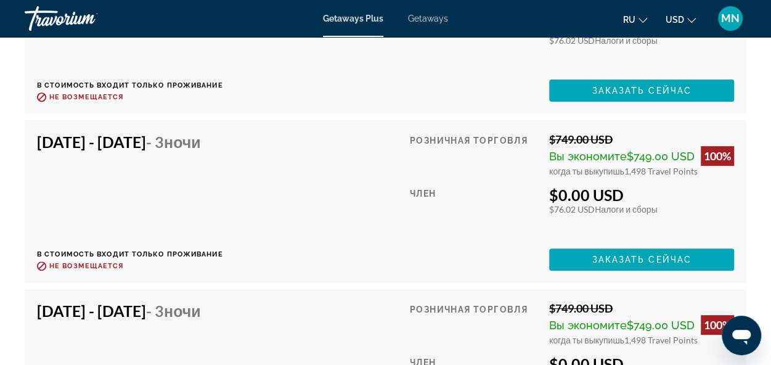
scroll to position [2467, 0]
